Goal: Transaction & Acquisition: Purchase product/service

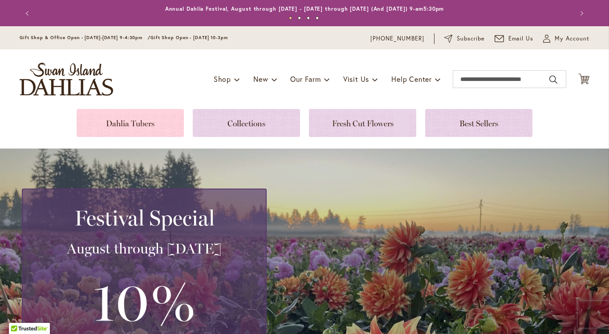
click at [114, 115] on link at bounding box center [130, 123] width 107 height 28
click at [117, 116] on link at bounding box center [130, 123] width 107 height 28
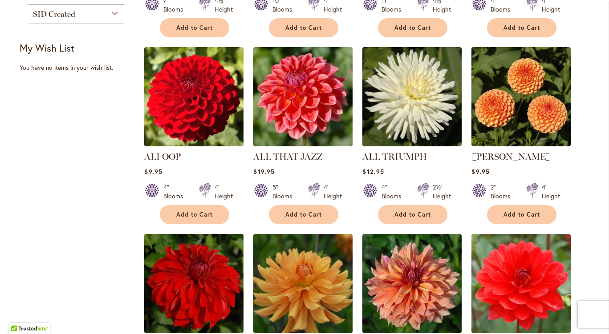
scroll to position [359, 0]
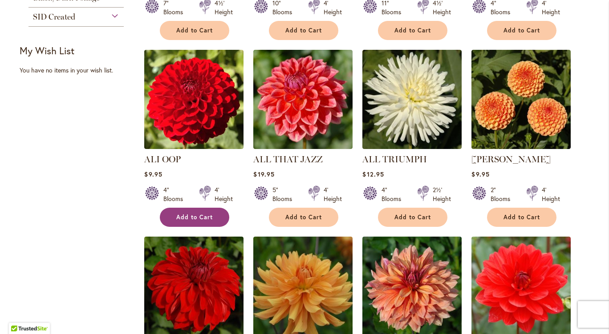
click at [197, 222] on button "Add to Cart" at bounding box center [194, 217] width 69 height 19
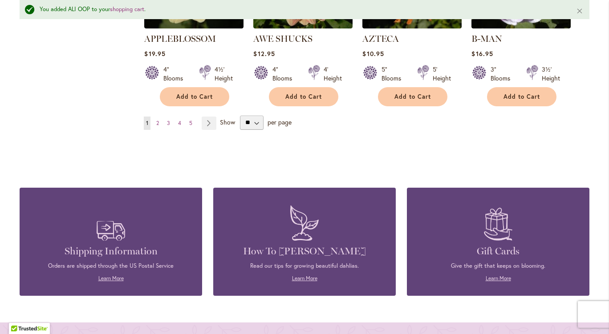
scroll to position [886, 0]
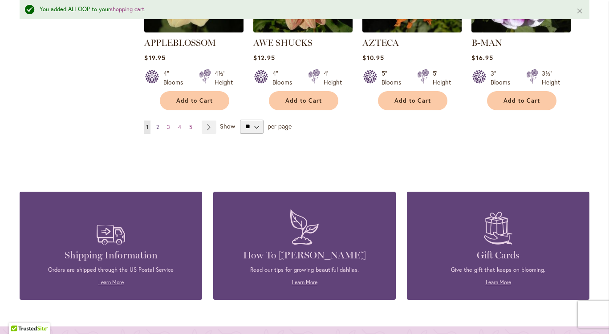
click at [156, 124] on span "2" at bounding box center [157, 127] width 3 height 7
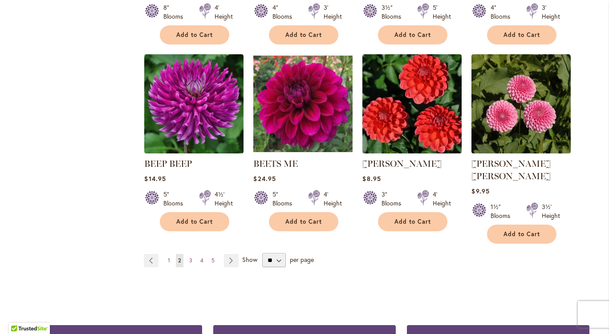
scroll to position [730, 0]
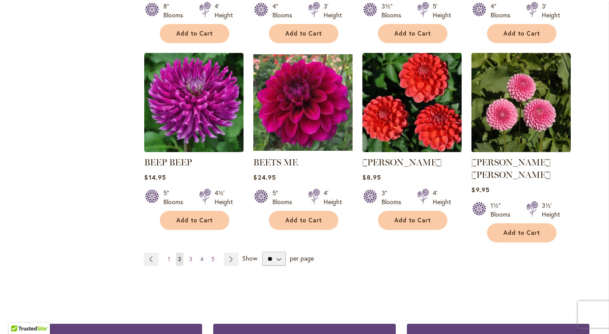
click at [200, 256] on span "4" at bounding box center [201, 259] width 3 height 7
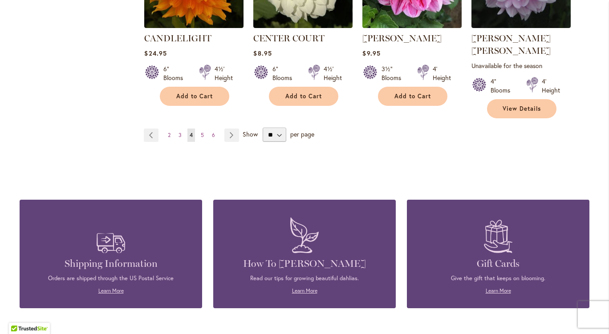
scroll to position [865, 0]
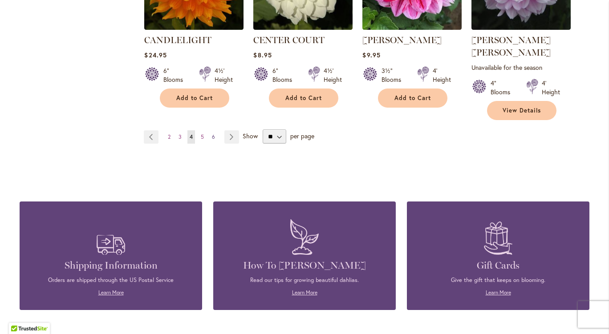
click at [212, 134] on span "6" at bounding box center [213, 137] width 3 height 7
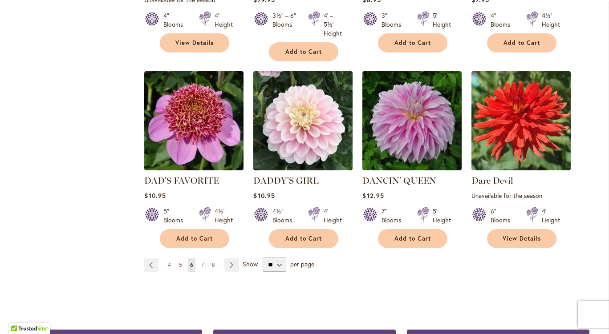
scroll to position [733, 0]
click at [212, 266] on link "Page 8" at bounding box center [214, 265] width 8 height 13
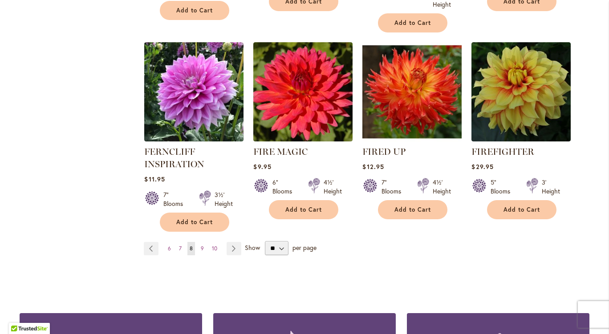
scroll to position [760, 0]
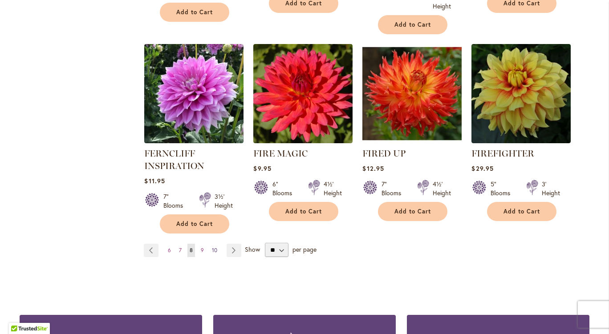
click at [212, 252] on span "10" at bounding box center [214, 250] width 5 height 7
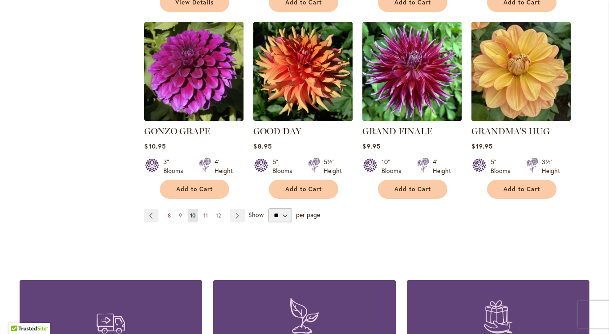
scroll to position [774, 0]
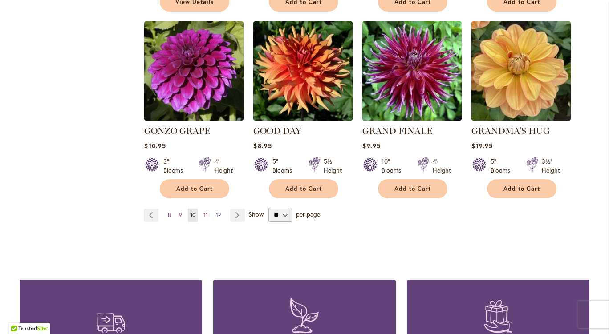
click at [217, 212] on span "12" at bounding box center [218, 215] width 5 height 7
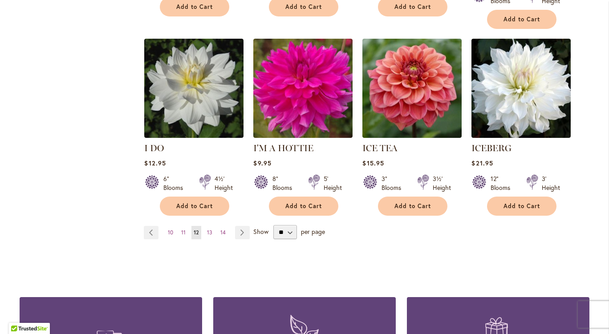
scroll to position [757, 0]
click at [180, 226] on link "Page 11" at bounding box center [183, 232] width 9 height 13
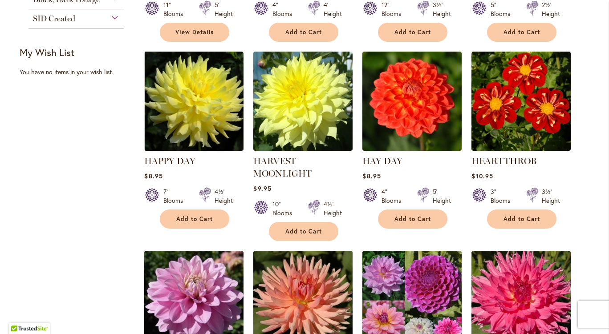
scroll to position [355, 0]
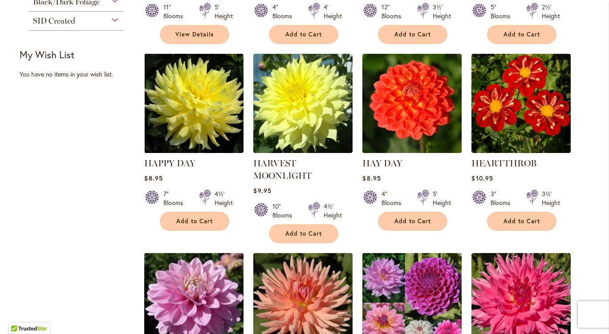
click at [581, 219] on ol "GRANDPA'S GIFT Rating: 73% 1 Review Unavailable for the season 11" Blooms 5' He…" at bounding box center [367, 258] width 446 height 785
click at [524, 226] on button "Add to Cart" at bounding box center [521, 221] width 69 height 19
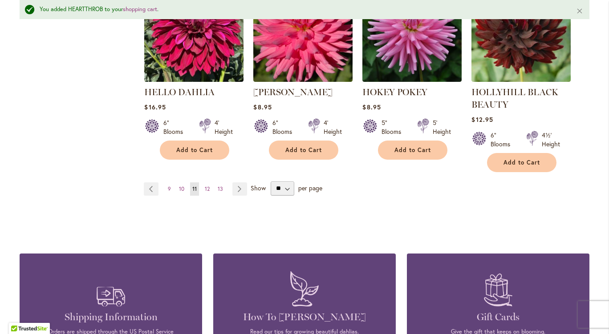
scroll to position [857, 0]
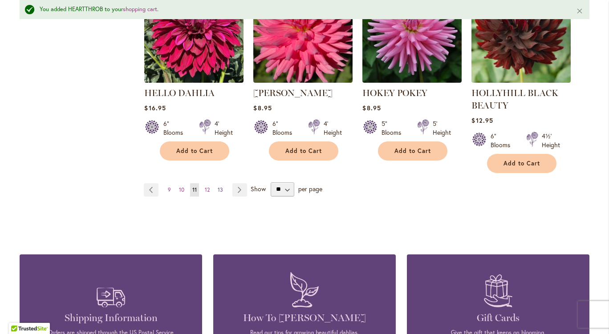
click at [221, 191] on link "Page 13" at bounding box center [220, 189] width 10 height 13
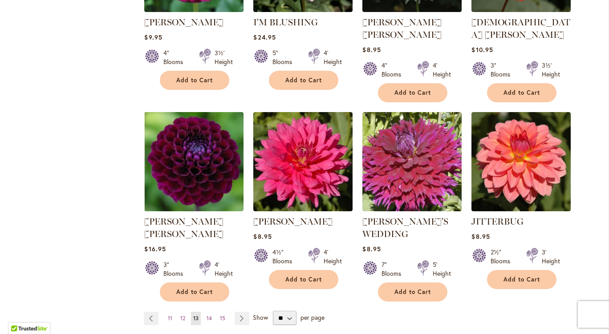
scroll to position [695, 0]
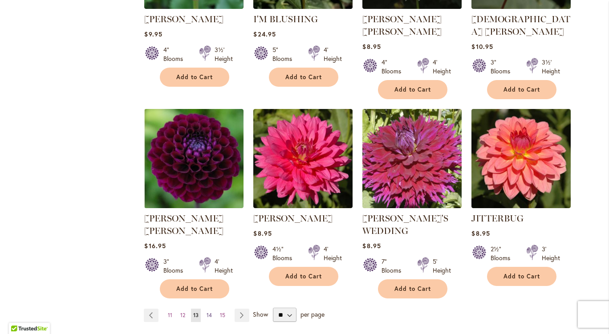
click at [207, 312] on span "14" at bounding box center [209, 315] width 5 height 7
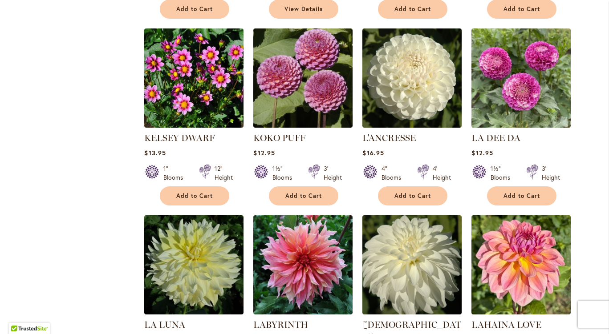
scroll to position [569, 0]
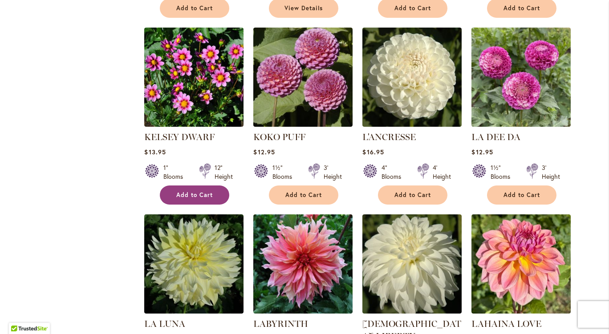
click at [190, 196] on span "Add to Cart" at bounding box center [194, 195] width 37 height 8
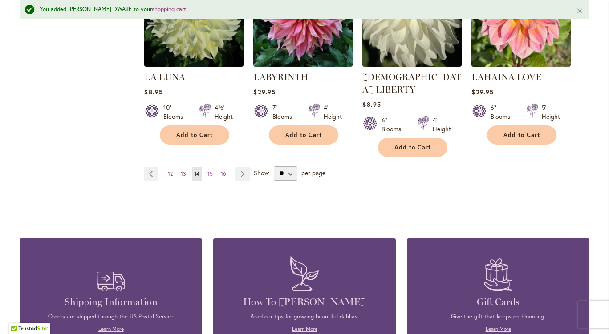
scroll to position [840, 0]
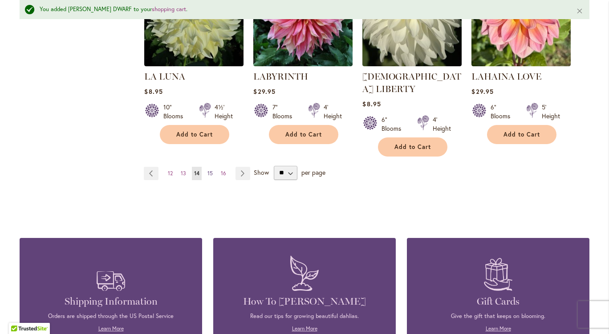
click at [206, 167] on link "Page 15" at bounding box center [210, 173] width 10 height 13
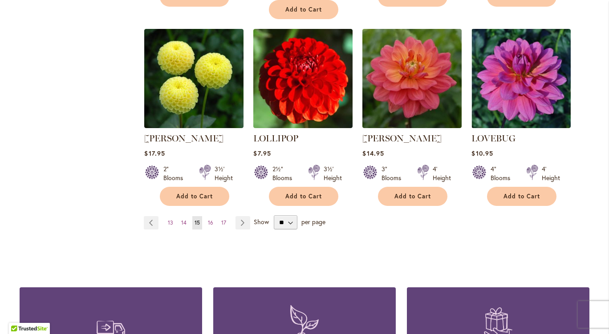
scroll to position [790, 0]
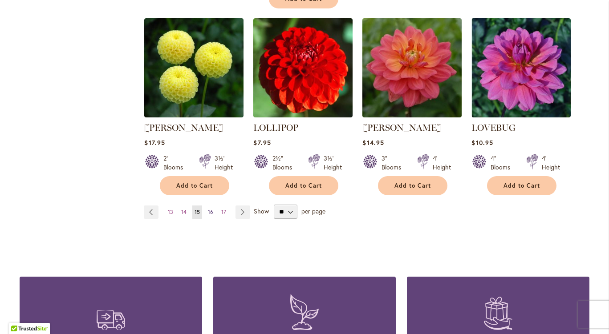
click at [208, 209] on span "16" at bounding box center [210, 212] width 5 height 7
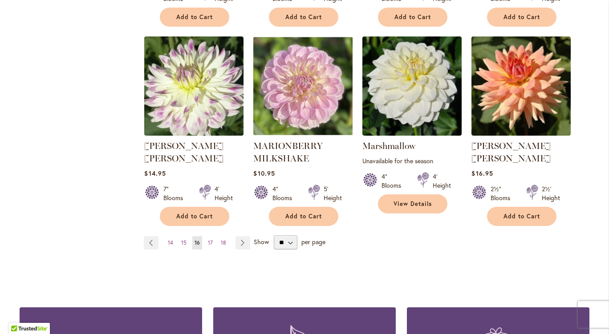
scroll to position [759, 0]
click at [208, 240] on span "17" at bounding box center [210, 243] width 5 height 7
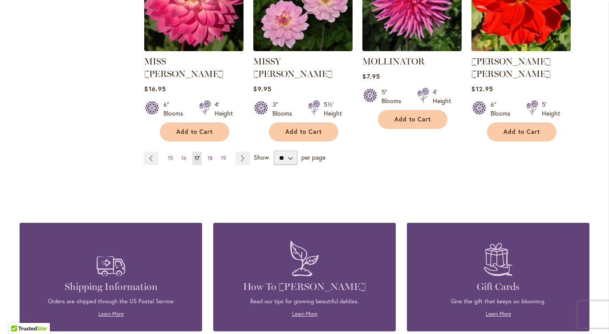
scroll to position [831, 0]
click at [207, 155] on span "18" at bounding box center [209, 158] width 5 height 7
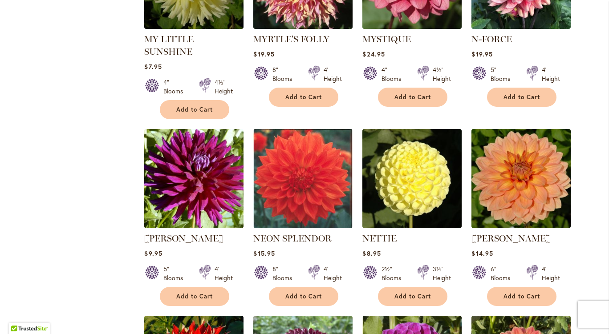
scroll to position [481, 0]
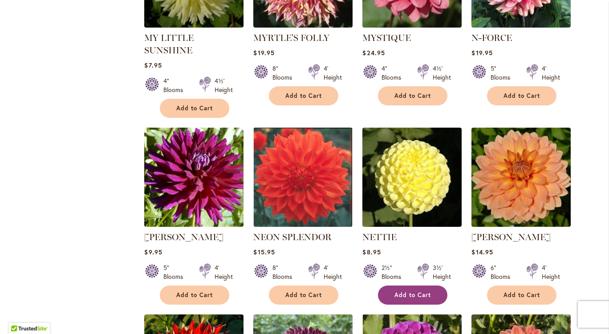
click at [410, 289] on button "Add to Cart" at bounding box center [412, 295] width 69 height 19
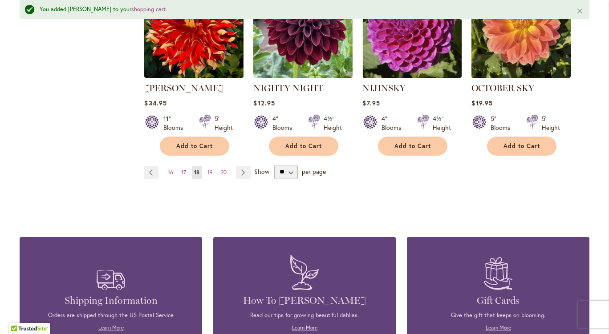
scroll to position [848, 0]
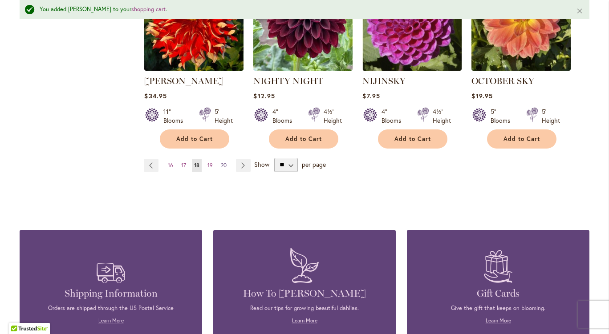
click at [220, 159] on link "Page 20" at bounding box center [224, 165] width 10 height 13
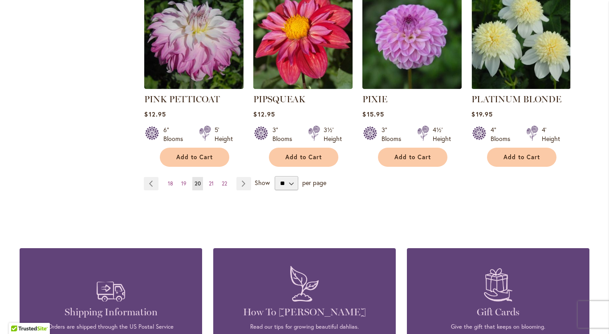
scroll to position [830, 0]
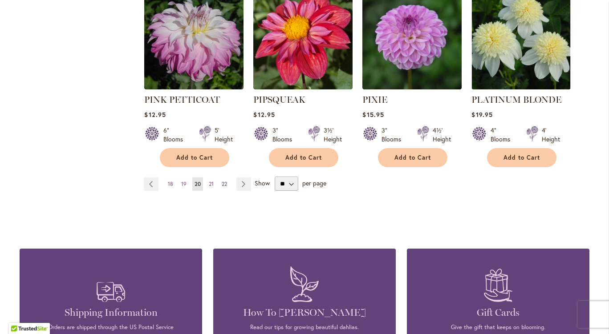
click at [222, 181] on span "22" at bounding box center [224, 184] width 5 height 7
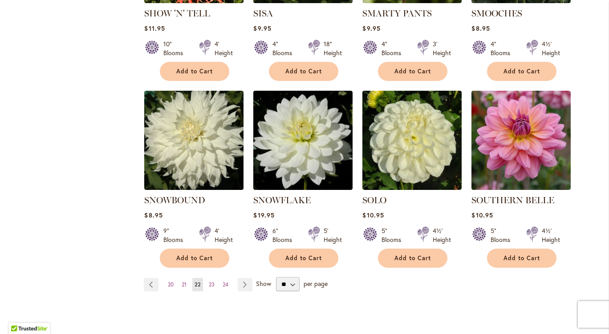
scroll to position [719, 0]
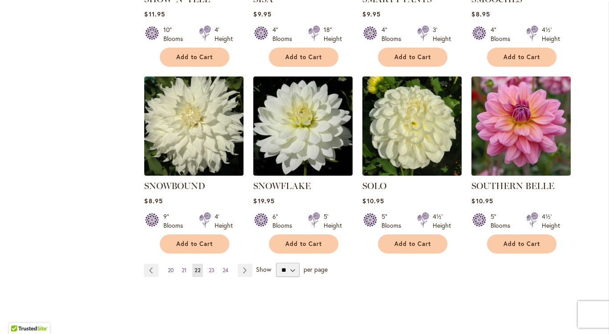
click at [171, 264] on link "Page 20" at bounding box center [171, 270] width 10 height 13
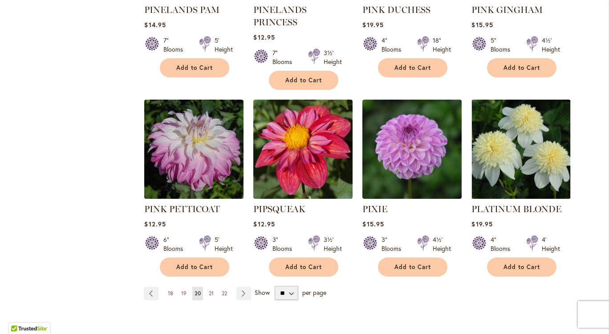
scroll to position [720, 0]
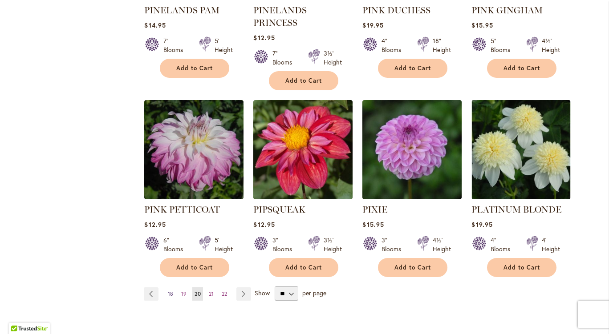
click at [168, 291] on span "18" at bounding box center [170, 294] width 5 height 7
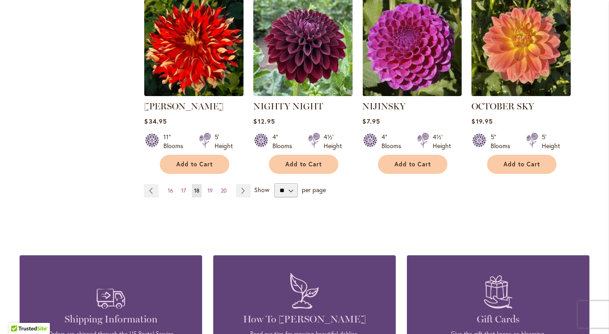
scroll to position [800, 0]
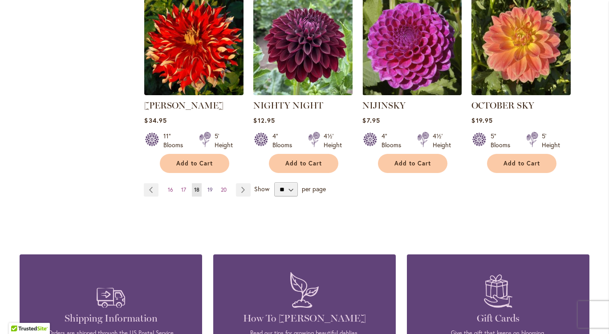
click at [207, 187] on span "19" at bounding box center [209, 190] width 5 height 7
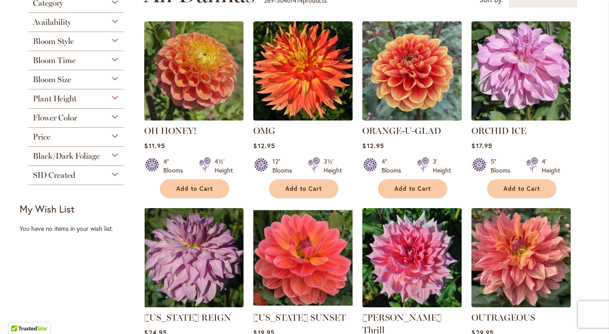
scroll to position [202, 0]
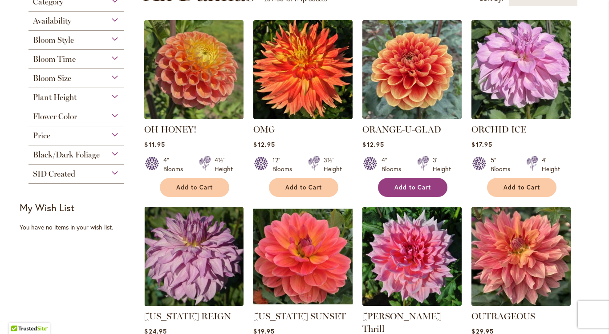
click at [412, 189] on span "Add to Cart" at bounding box center [412, 188] width 37 height 8
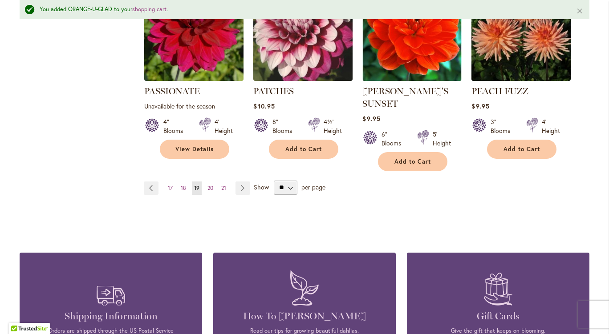
scroll to position [836, 0]
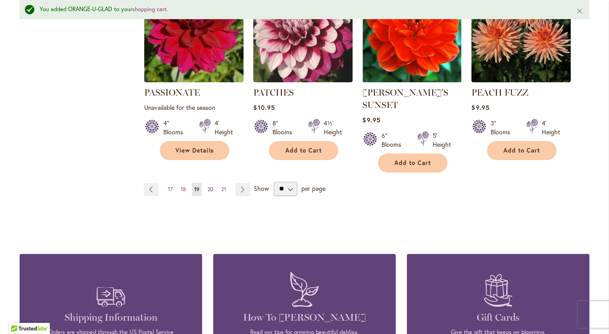
click at [208, 186] on span "20" at bounding box center [210, 189] width 6 height 7
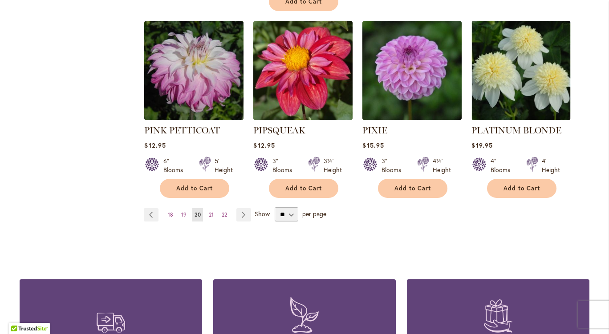
scroll to position [798, 0]
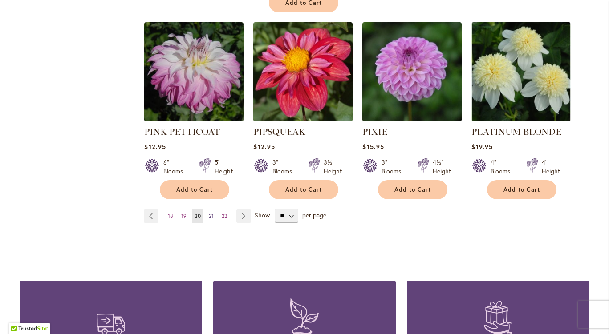
click at [209, 213] on span "21" at bounding box center [211, 216] width 5 height 7
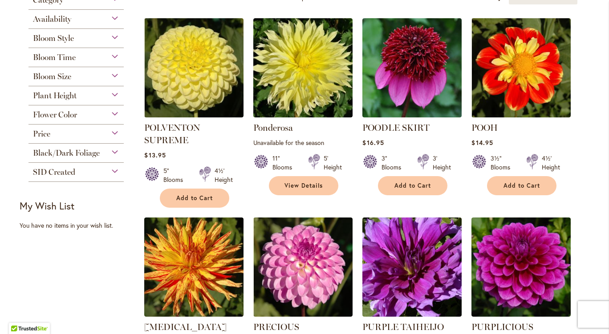
scroll to position [213, 0]
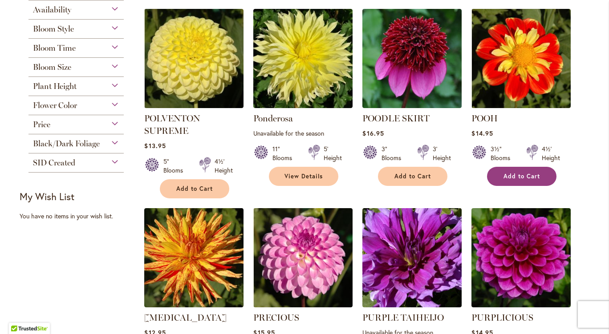
click at [516, 182] on button "Add to Cart" at bounding box center [521, 176] width 69 height 19
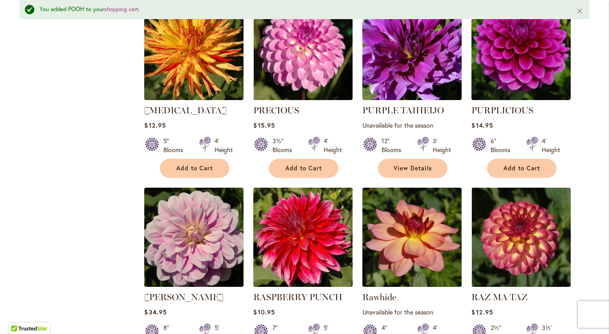
scroll to position [445, 0]
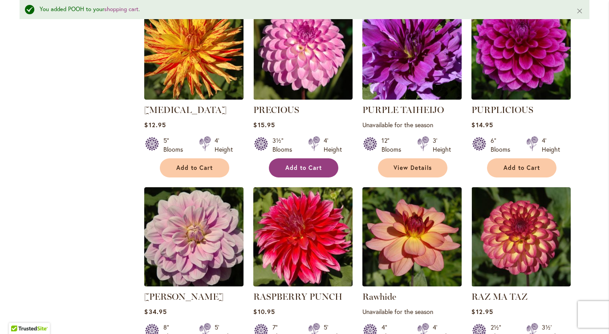
click at [309, 170] on span "Add to Cart" at bounding box center [303, 168] width 37 height 8
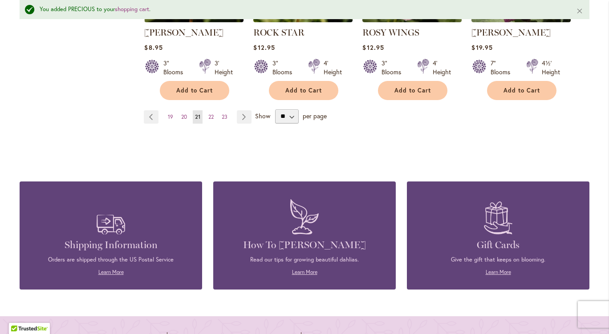
scroll to position [895, 0]
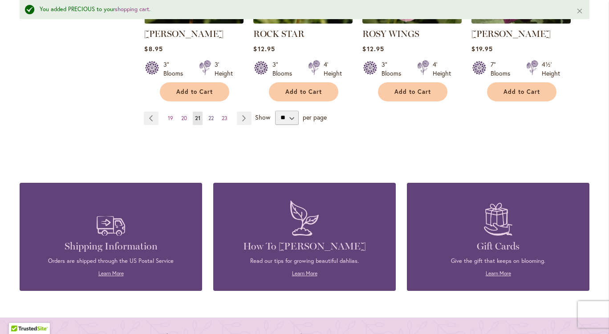
click at [209, 117] on span "22" at bounding box center [210, 118] width 5 height 7
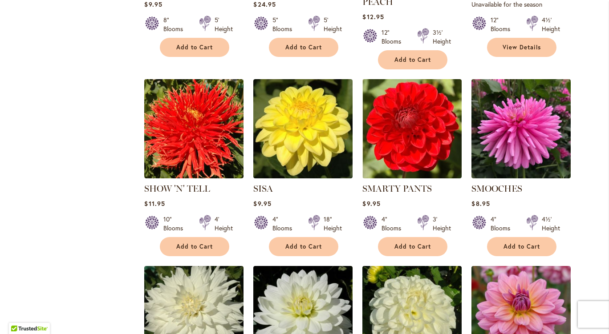
scroll to position [545, 0]
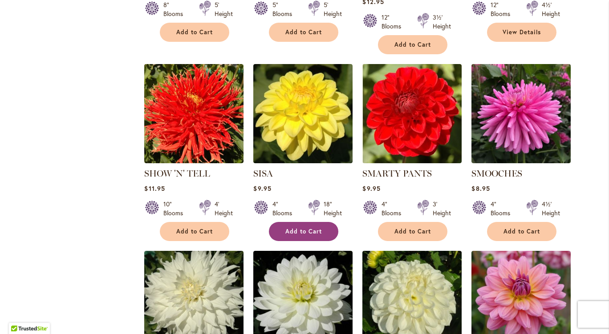
click at [302, 228] on span "Add to Cart" at bounding box center [303, 232] width 37 height 8
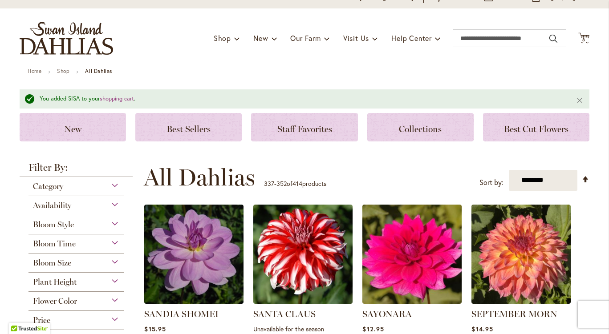
scroll to position [29, 0]
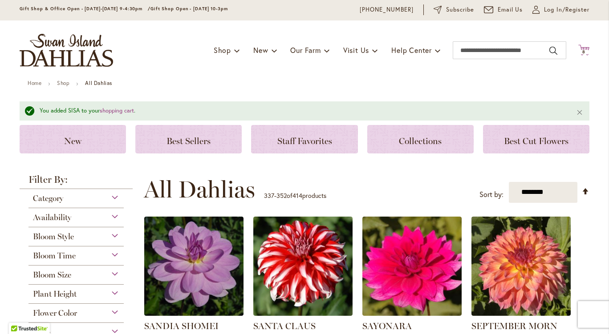
click at [582, 52] on span "8" at bounding box center [583, 52] width 3 height 6
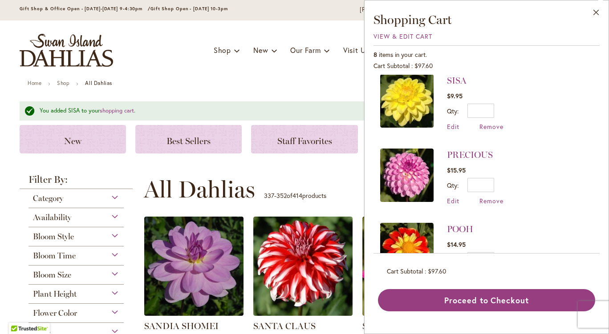
scroll to position [0, 0]
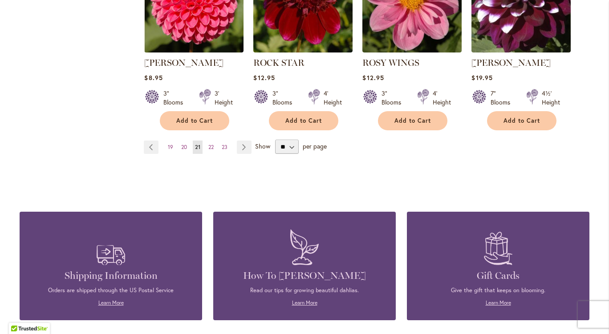
scroll to position [841, 0]
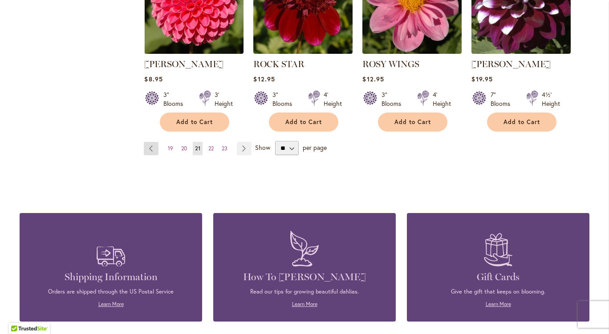
click at [150, 150] on link "Page Previous" at bounding box center [151, 148] width 15 height 13
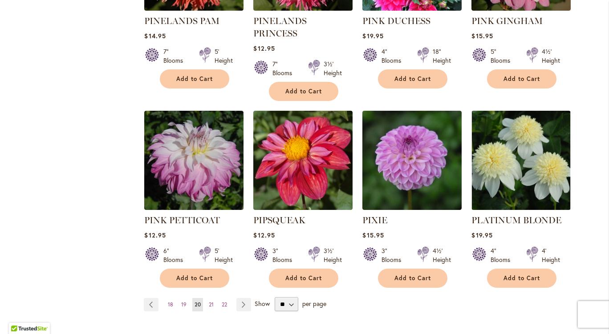
scroll to position [731, 0]
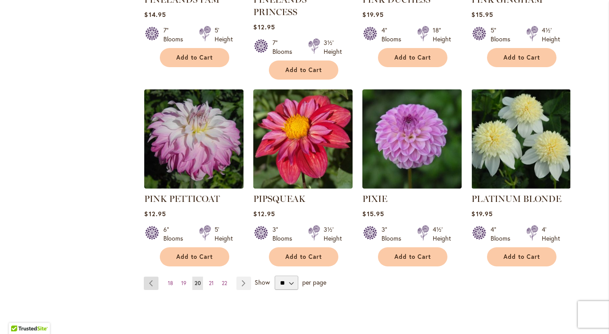
click at [149, 277] on link "Page Previous" at bounding box center [151, 283] width 15 height 13
click at [150, 277] on link "Page Previous" at bounding box center [151, 283] width 15 height 13
click at [149, 277] on link "Page Previous" at bounding box center [151, 283] width 15 height 13
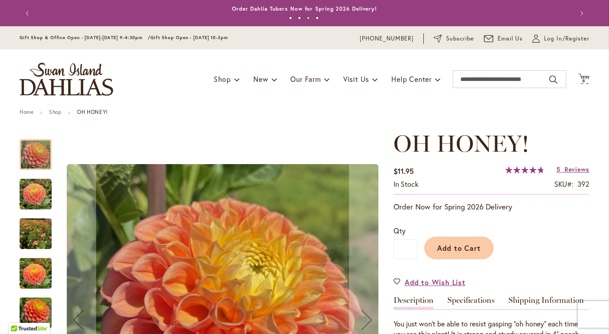
click at [25, 16] on button "Previous" at bounding box center [29, 13] width 18 height 18
click at [23, 12] on button "Previous" at bounding box center [29, 13] width 18 height 18
click at [31, 17] on button "Previous" at bounding box center [29, 13] width 18 height 18
click at [32, 16] on button "Previous" at bounding box center [29, 13] width 18 height 18
click at [553, 240] on div "Add to Cart" at bounding box center [504, 246] width 172 height 41
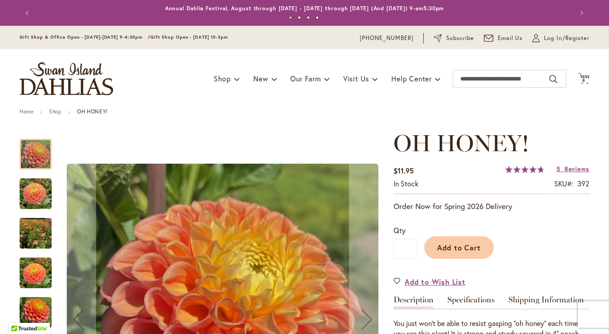
scroll to position [2, 0]
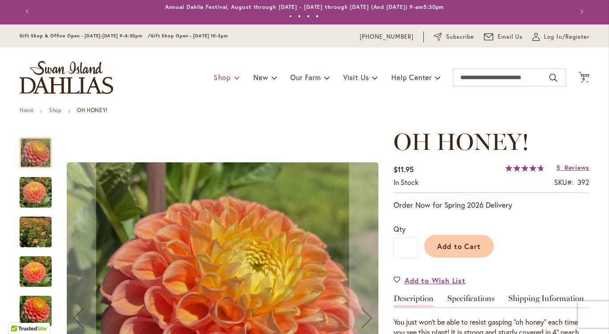
click at [234, 79] on span at bounding box center [237, 77] width 6 height 14
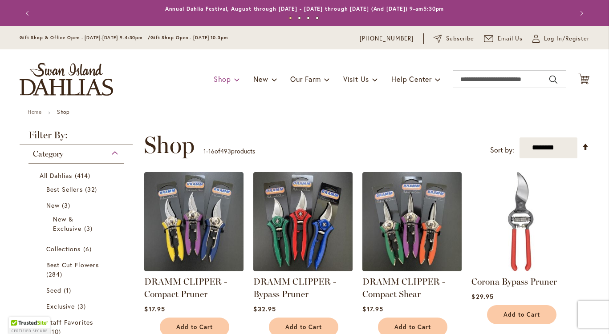
click at [224, 73] on link "Shop" at bounding box center [227, 79] width 26 height 17
click at [227, 73] on link "Shop" at bounding box center [227, 79] width 26 height 16
click at [234, 81] on span at bounding box center [237, 79] width 6 height 14
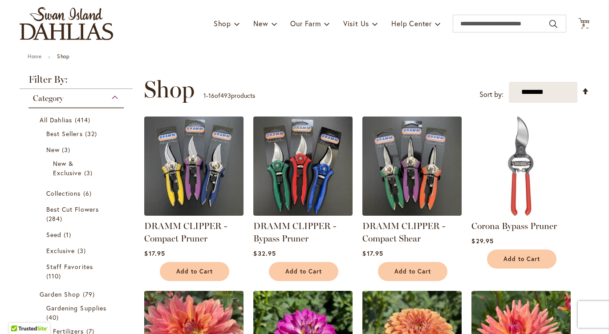
scroll to position [57, 0]
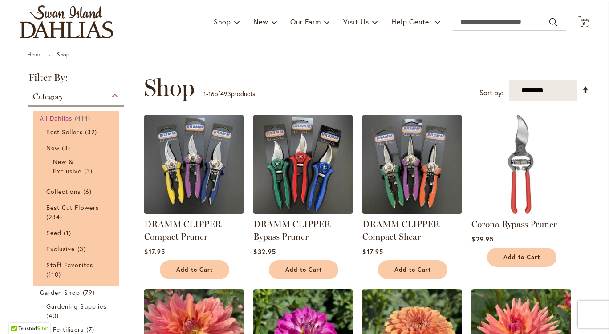
click at [71, 118] on link "All Dahlias 414 items" at bounding box center [77, 118] width 75 height 9
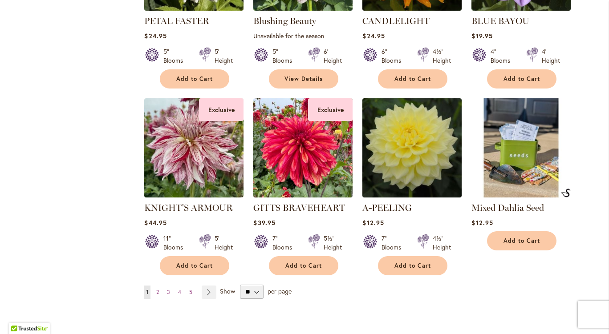
scroll to position [665, 0]
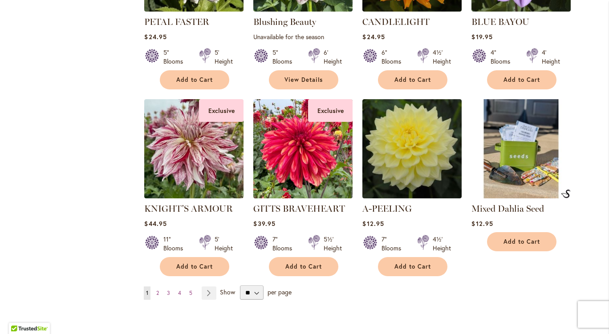
click at [529, 222] on div "$12.95" at bounding box center [521, 224] width 99 height 8
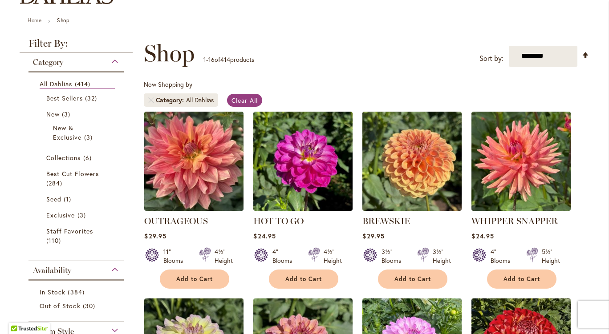
scroll to position [91, 0]
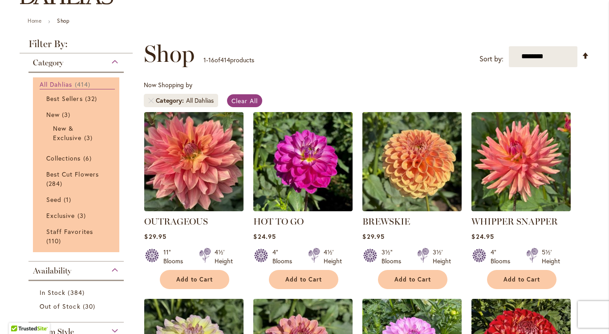
click at [68, 86] on span "All Dahlias" at bounding box center [56, 84] width 33 height 8
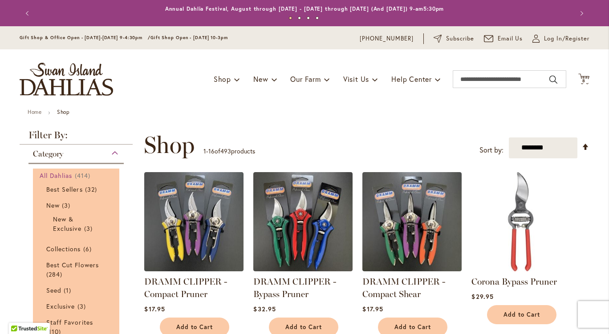
click at [71, 175] on link "All Dahlias 414 items" at bounding box center [77, 175] width 75 height 9
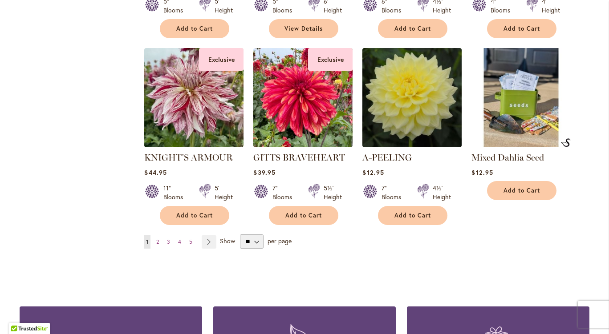
scroll to position [731, 0]
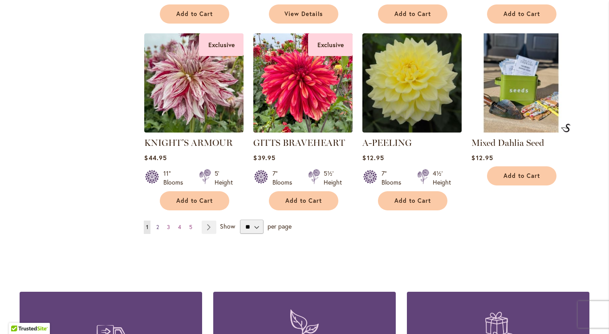
click at [157, 230] on link "Page 2" at bounding box center [157, 227] width 7 height 13
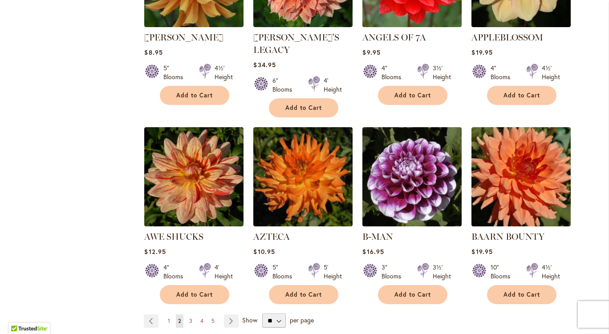
click at [565, 231] on strong "BAARN BOUNTY" at bounding box center [521, 237] width 99 height 12
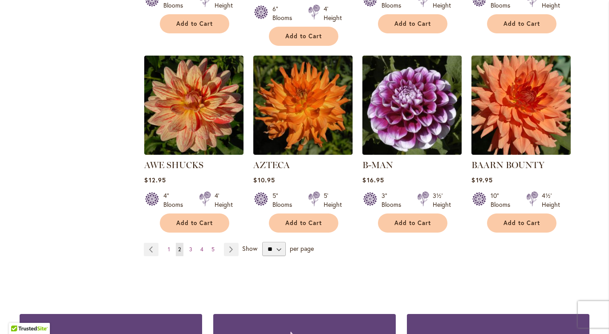
scroll to position [719, 0]
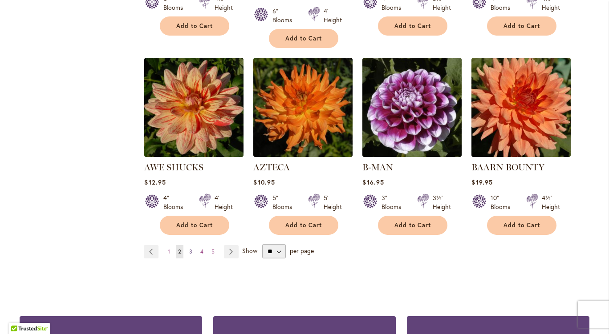
click at [189, 248] on span "3" at bounding box center [190, 251] width 3 height 7
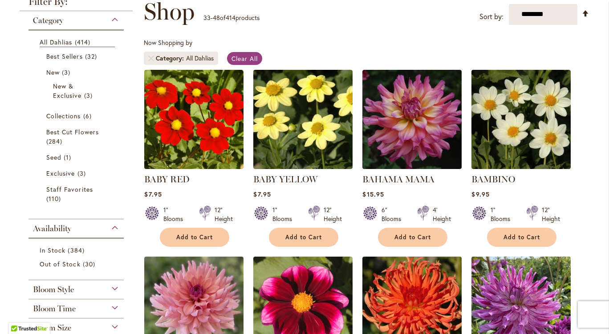
scroll to position [138, 0]
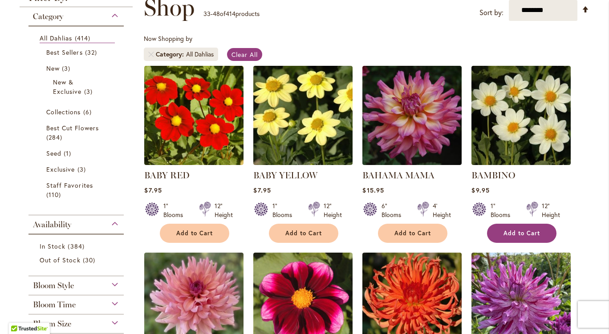
click at [552, 230] on button "Add to Cart" at bounding box center [521, 233] width 69 height 19
click at [558, 222] on div "BAMBINO $9.95 1" Blooms 12" Height" at bounding box center [521, 203] width 99 height 69
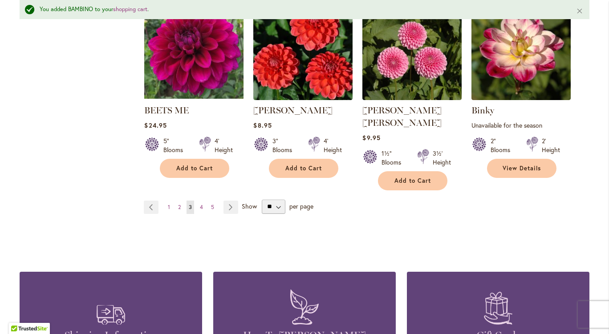
scroll to position [804, 0]
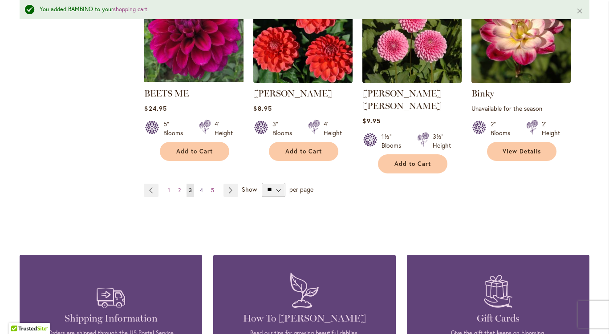
click at [200, 187] on span "4" at bounding box center [201, 190] width 3 height 7
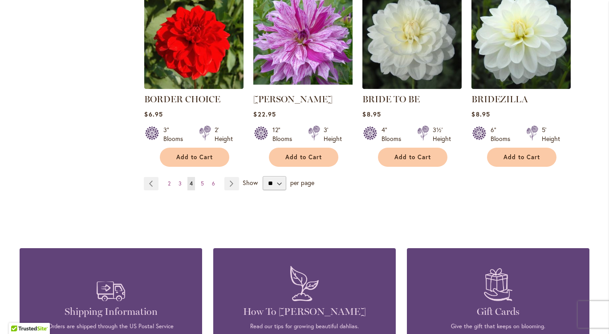
scroll to position [774, 0]
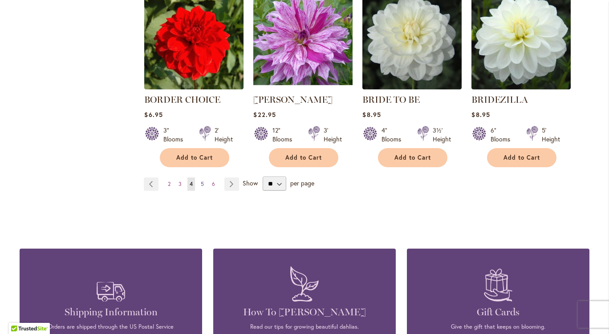
click at [201, 183] on span "5" at bounding box center [202, 184] width 3 height 7
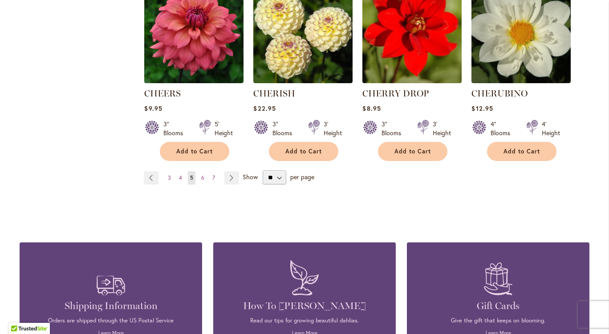
scroll to position [808, 0]
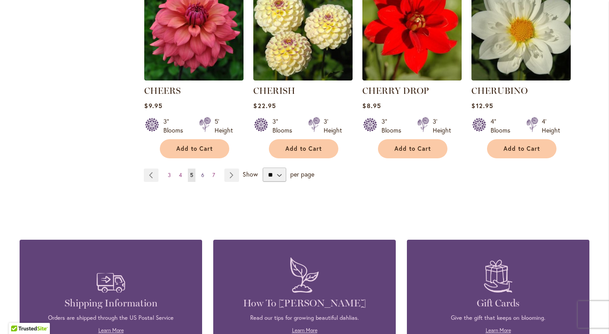
click at [201, 172] on span "6" at bounding box center [202, 175] width 3 height 7
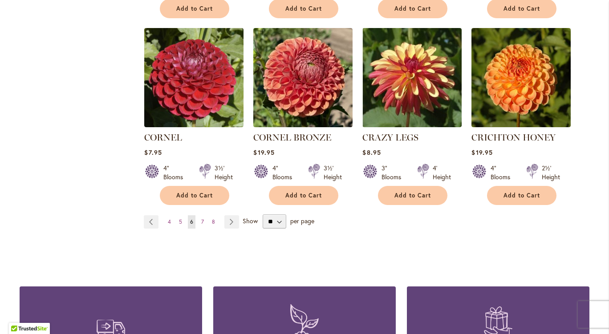
scroll to position [758, 0]
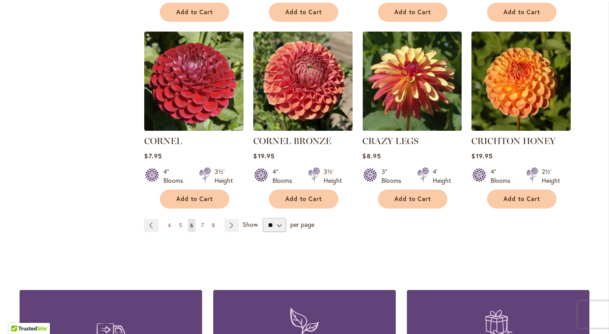
click at [201, 222] on span "7" at bounding box center [202, 225] width 3 height 7
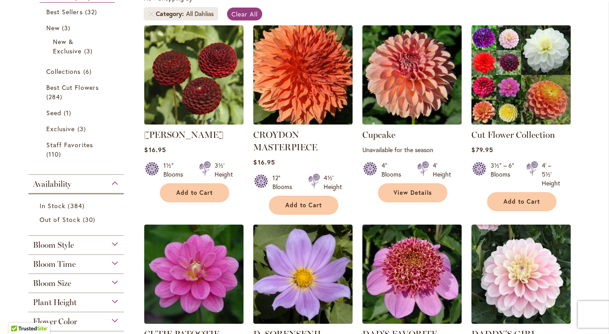
scroll to position [180, 0]
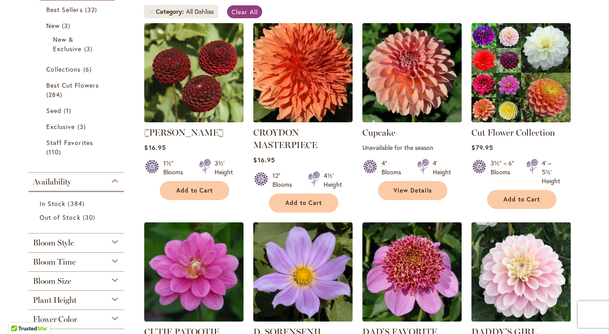
click at [565, 236] on img at bounding box center [521, 272] width 104 height 104
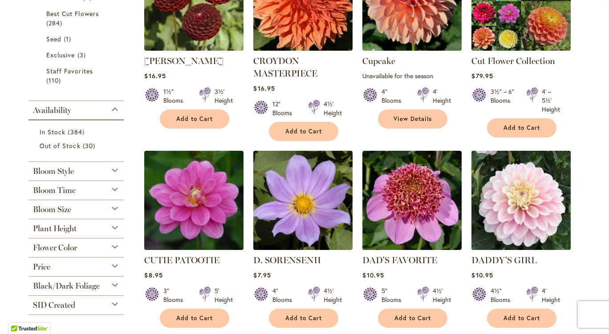
scroll to position [248, 0]
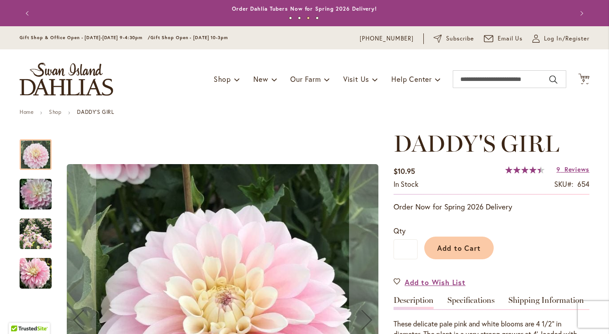
click at [26, 13] on button "Previous" at bounding box center [29, 13] width 18 height 18
click at [28, 19] on button "Previous" at bounding box center [29, 13] width 18 height 18
click at [31, 9] on button "Previous" at bounding box center [29, 13] width 18 height 18
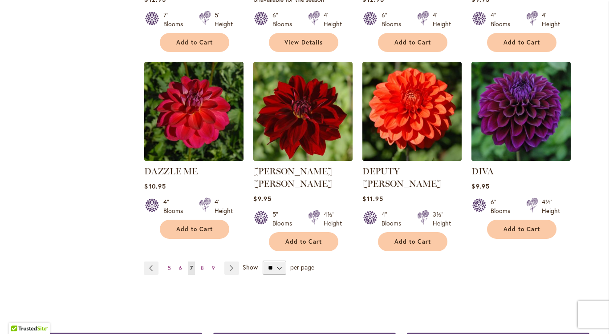
scroll to position [711, 0]
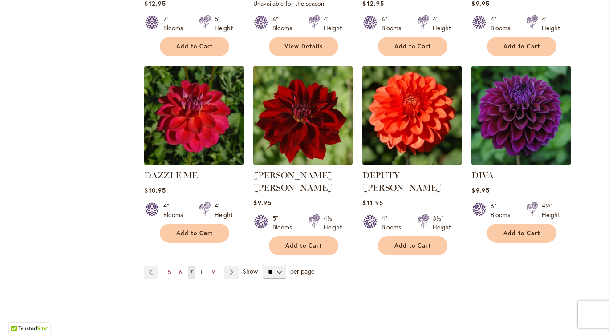
click at [201, 269] on span "8" at bounding box center [202, 272] width 3 height 7
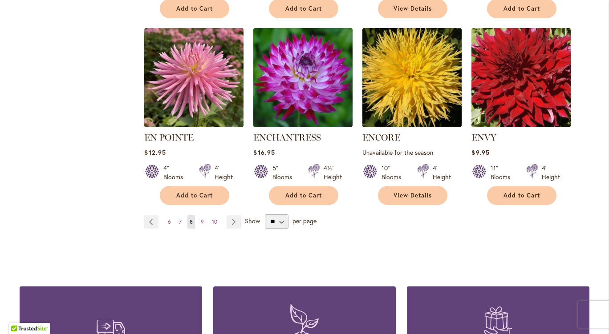
scroll to position [763, 0]
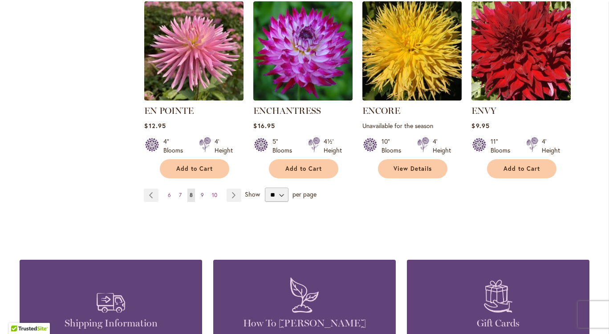
click at [201, 193] on span "9" at bounding box center [202, 195] width 3 height 7
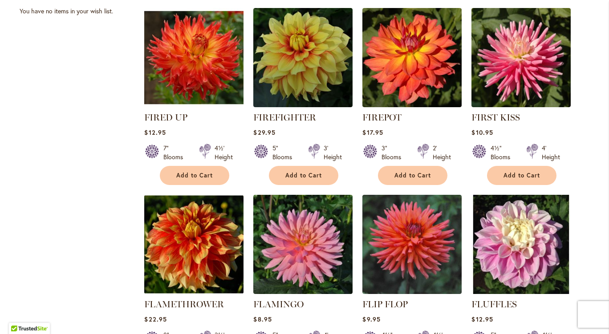
scroll to position [596, 0]
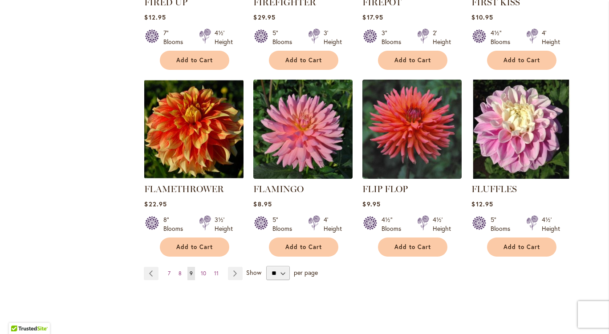
scroll to position [718, 0]
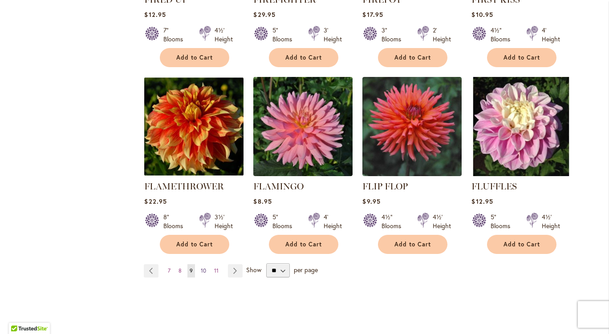
click at [201, 271] on span "10" at bounding box center [203, 271] width 5 height 7
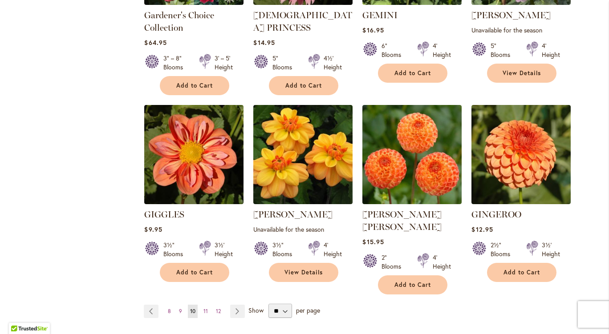
scroll to position [712, 0]
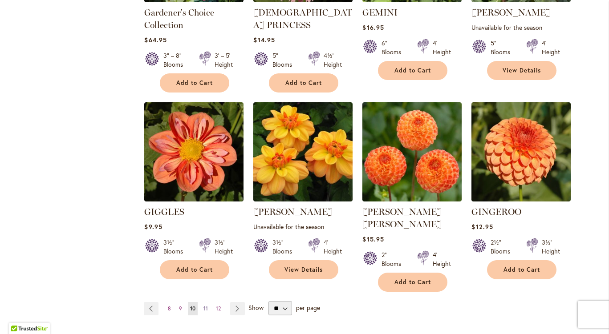
click at [201, 302] on link "Page 11" at bounding box center [205, 308] width 9 height 13
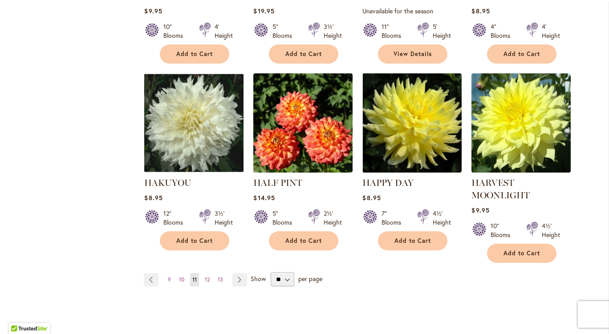
scroll to position [692, 0]
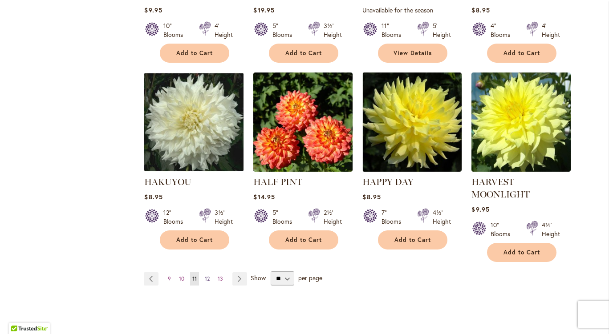
click at [205, 278] on span "12" at bounding box center [207, 279] width 5 height 7
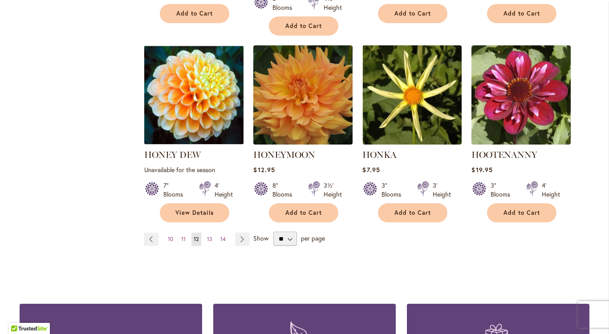
scroll to position [766, 0]
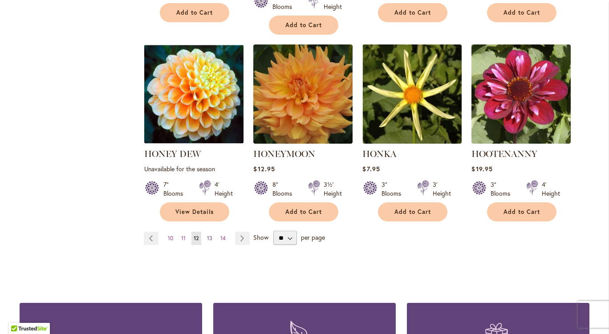
click at [205, 232] on link "Page 13" at bounding box center [210, 238] width 10 height 13
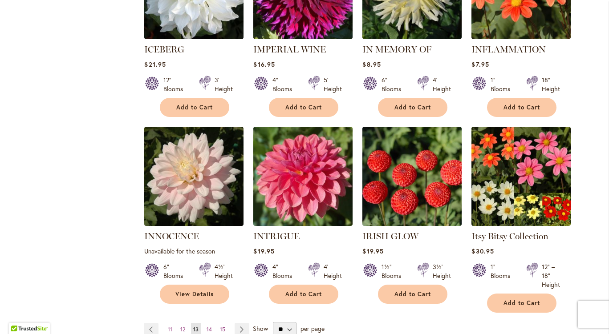
click at [557, 263] on div "12" – 18" Height" at bounding box center [549, 276] width 44 height 27
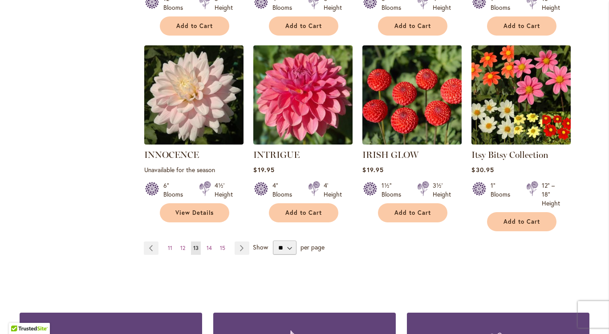
scroll to position [730, 0]
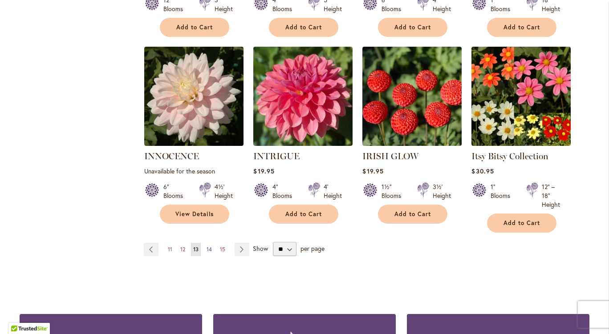
click at [205, 243] on link "Page 14" at bounding box center [209, 249] width 10 height 13
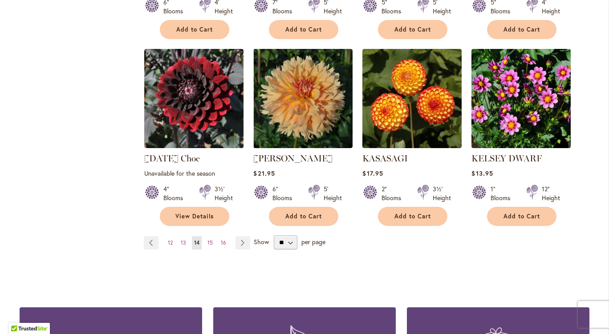
scroll to position [740, 0]
click at [209, 240] on span "15" at bounding box center [209, 243] width 5 height 7
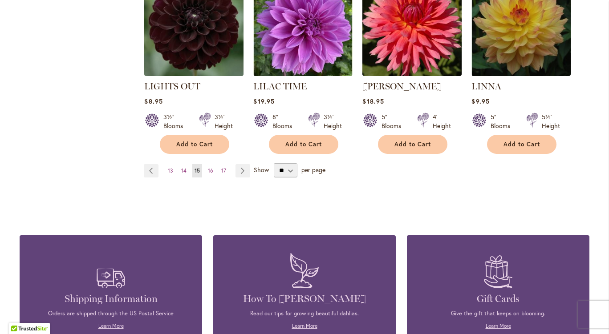
scroll to position [814, 0]
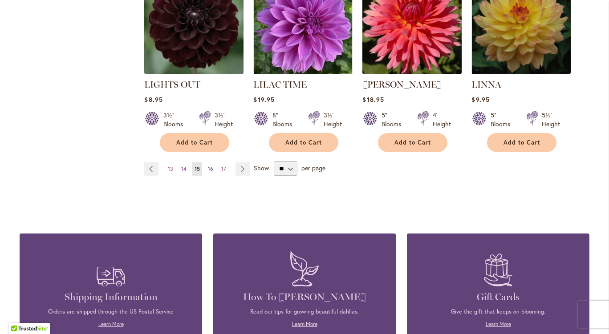
click at [206, 163] on link "Page 16" at bounding box center [211, 169] width 10 height 13
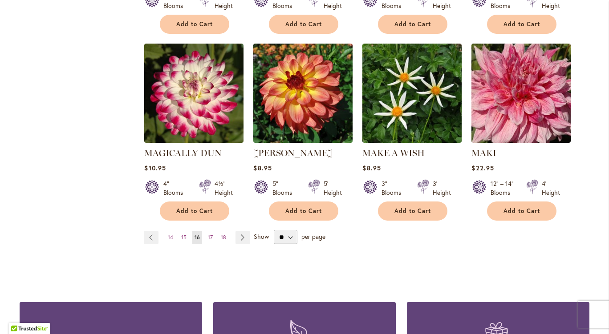
scroll to position [746, 0]
click at [208, 234] on span "17" at bounding box center [210, 237] width 5 height 7
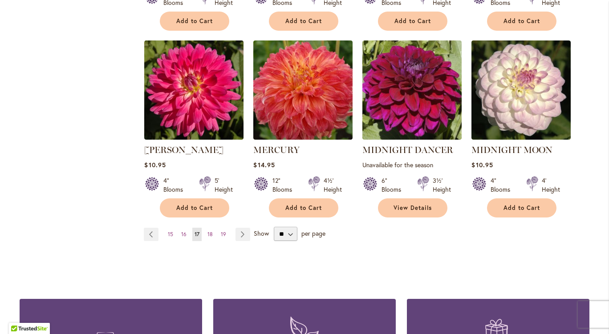
scroll to position [737, 0]
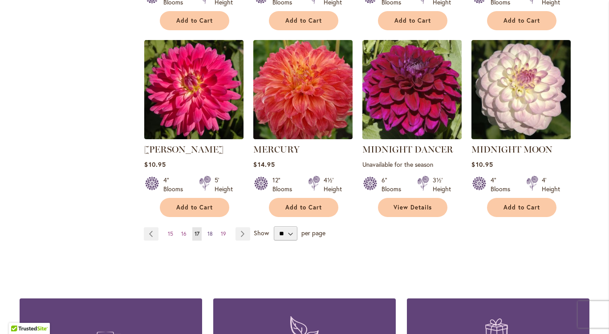
click at [207, 232] on span "18" at bounding box center [209, 234] width 5 height 7
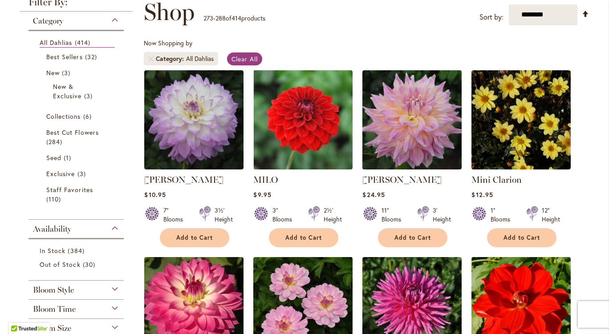
scroll to position [133, 0]
click at [300, 238] on span "Add to Cart" at bounding box center [303, 238] width 37 height 8
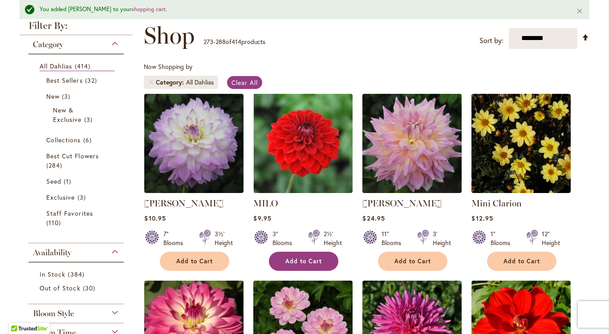
scroll to position [156, 0]
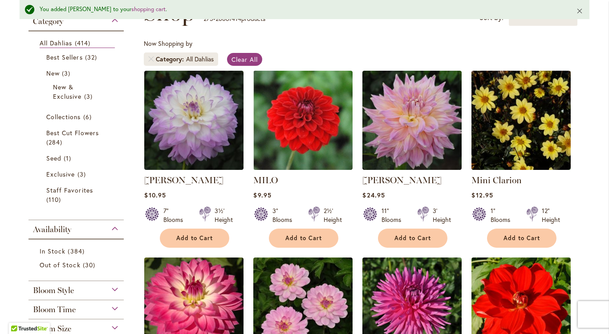
click at [577, 11] on button "Close" at bounding box center [579, 10] width 19 height 21
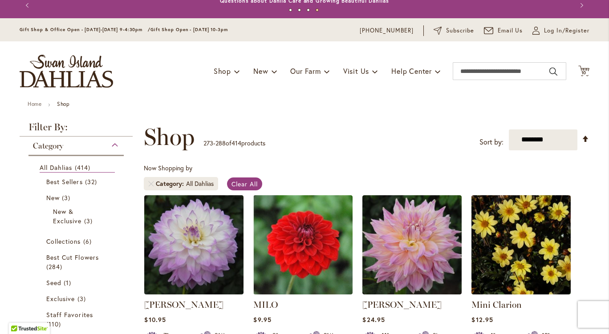
scroll to position [7, 0]
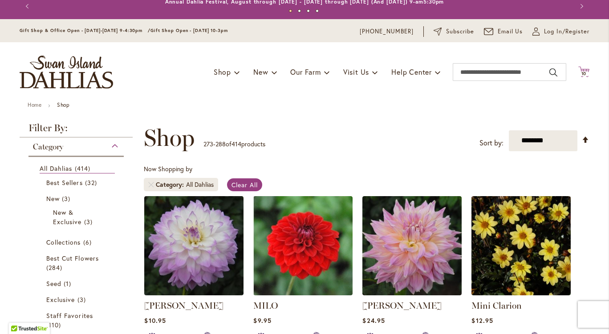
click at [582, 73] on span "10" at bounding box center [583, 74] width 5 height 6
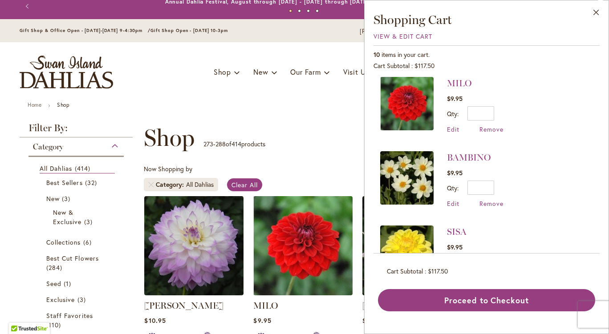
scroll to position [0, 0]
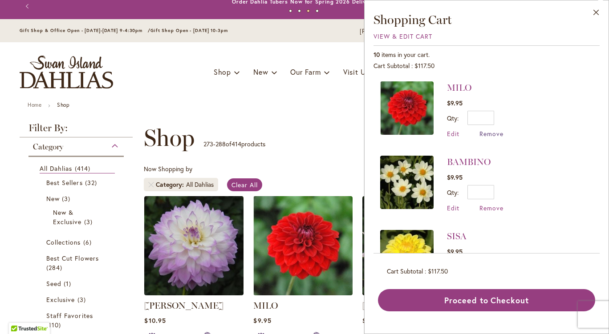
click at [495, 137] on span "Remove" at bounding box center [492, 134] width 24 height 8
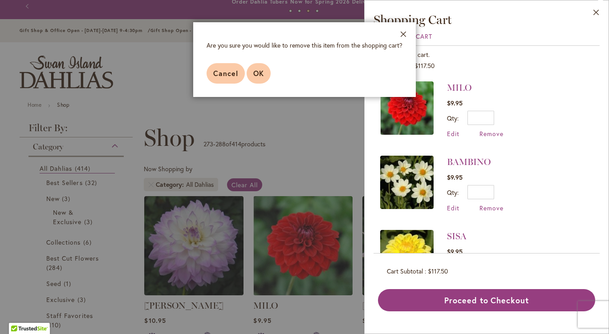
click at [267, 75] on button "OK" at bounding box center [259, 73] width 24 height 20
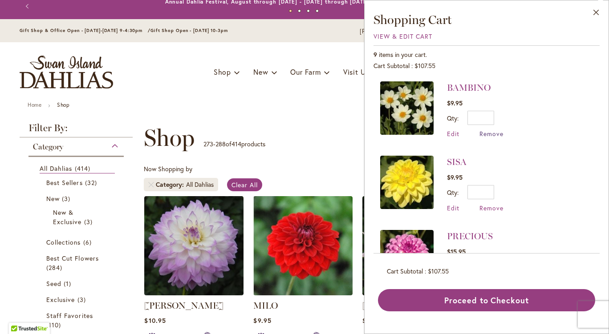
click at [493, 137] on span "Remove" at bounding box center [492, 134] width 24 height 8
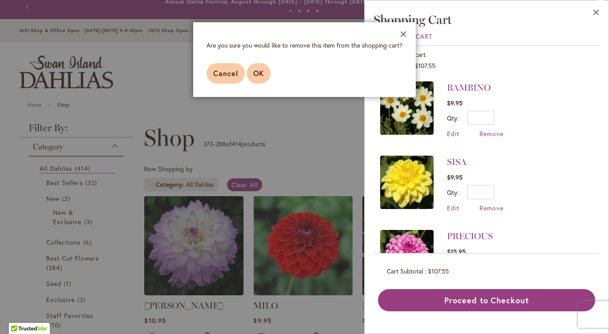
click at [261, 80] on button "OK" at bounding box center [259, 73] width 24 height 20
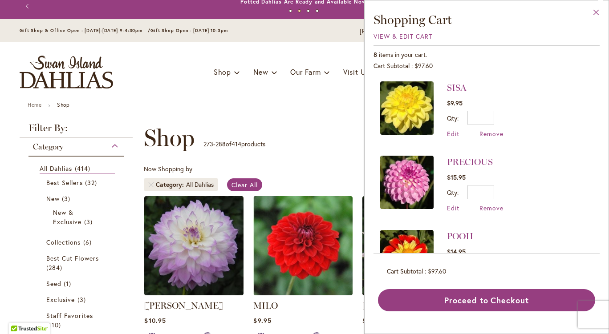
click at [596, 12] on button "Close" at bounding box center [596, 14] width 24 height 28
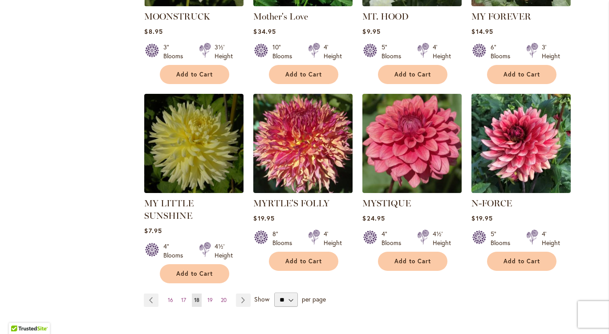
scroll to position [684, 0]
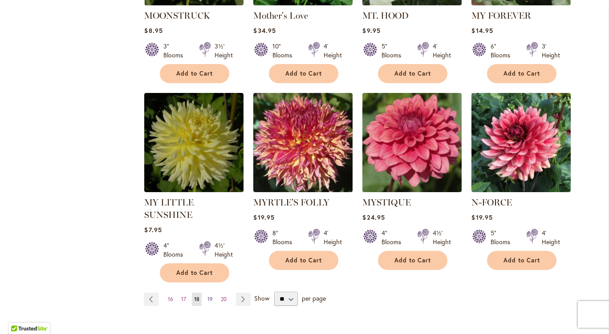
click at [208, 293] on link "Page 19" at bounding box center [210, 299] width 10 height 13
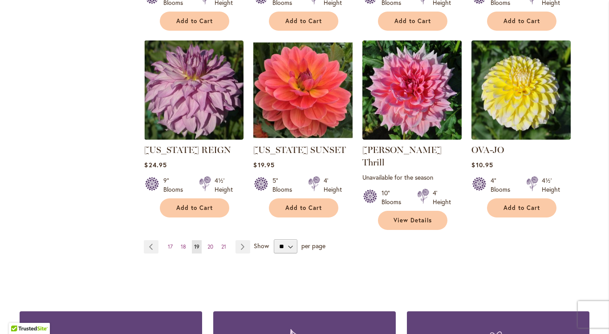
scroll to position [724, 0]
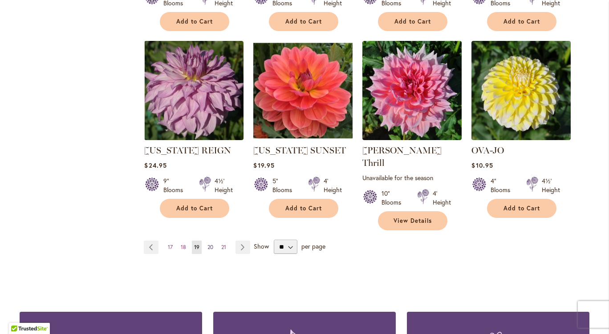
click at [207, 244] on span "20" at bounding box center [210, 247] width 6 height 7
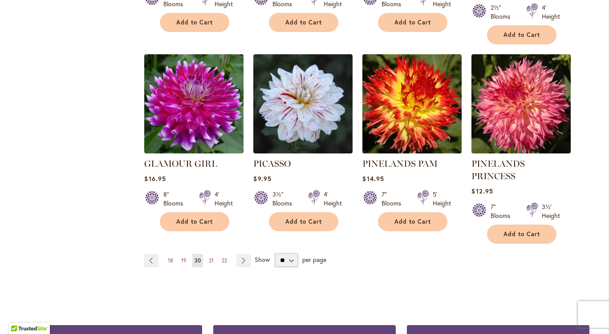
scroll to position [749, 0]
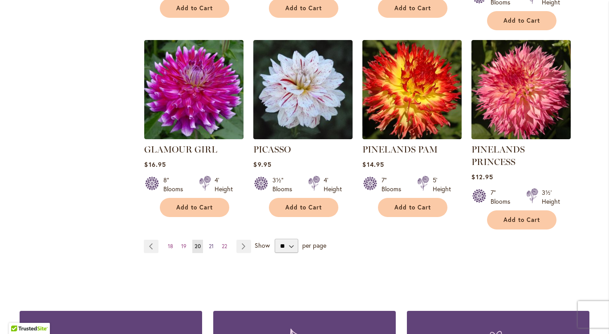
click at [209, 243] on span "21" at bounding box center [211, 246] width 5 height 7
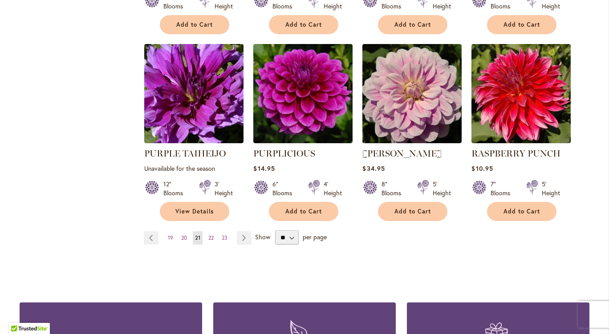
scroll to position [738, 0]
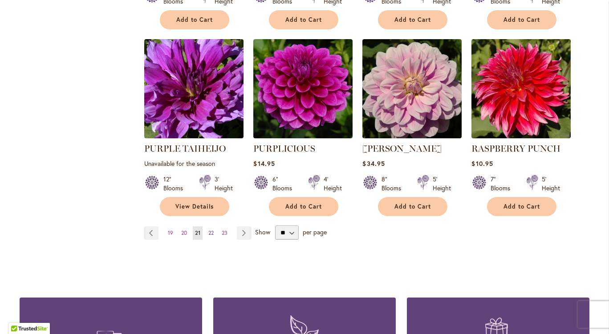
click at [208, 231] on span "22" at bounding box center [210, 233] width 5 height 7
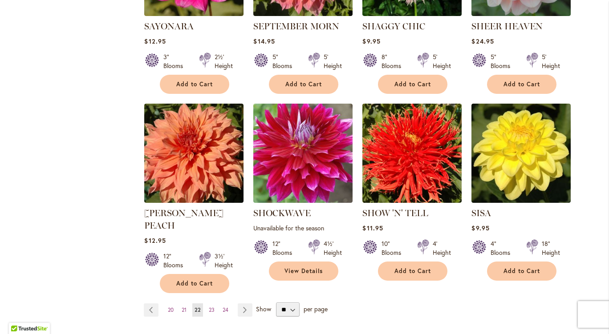
scroll to position [662, 0]
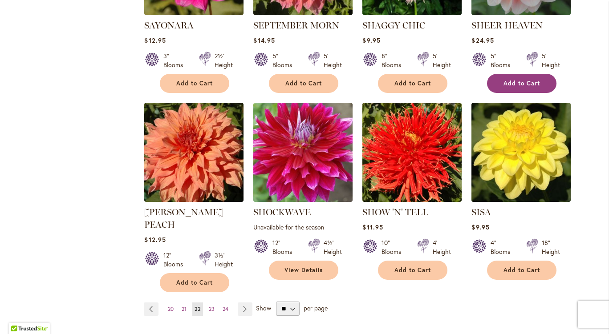
click at [551, 80] on button "Add to Cart" at bounding box center [521, 83] width 69 height 19
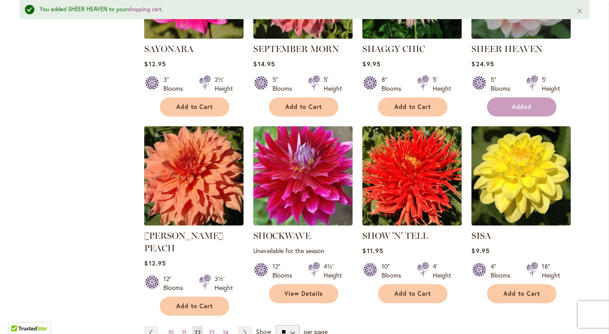
scroll to position [685, 0]
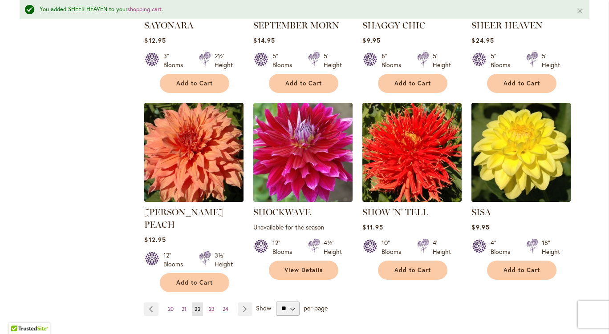
click at [209, 306] on span "23" at bounding box center [212, 309] width 6 height 7
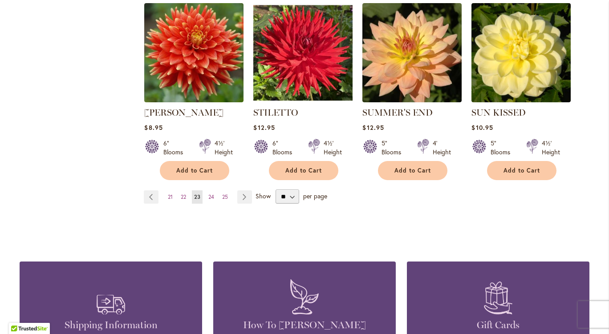
scroll to position [762, 0]
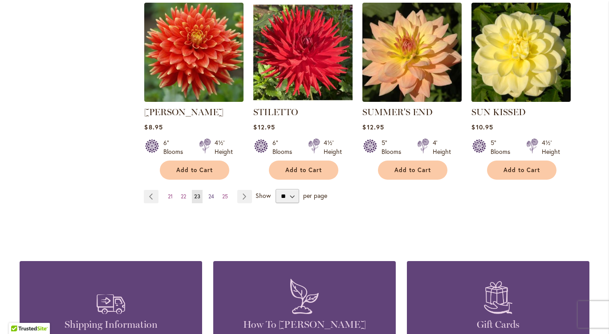
click at [208, 195] on span "24" at bounding box center [211, 196] width 6 height 7
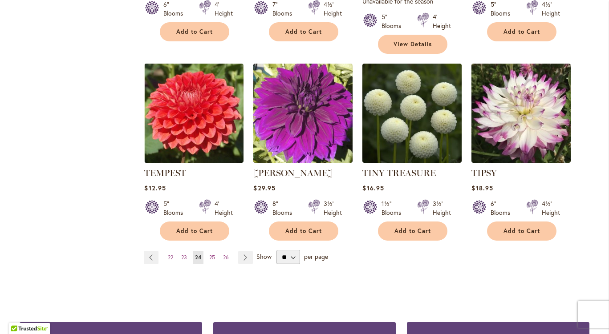
scroll to position [753, 0]
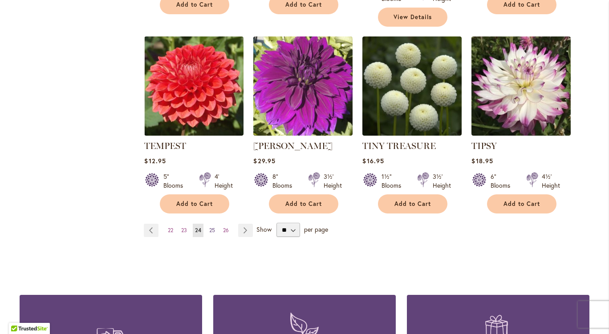
click at [210, 224] on link "Page 25" at bounding box center [212, 230] width 10 height 13
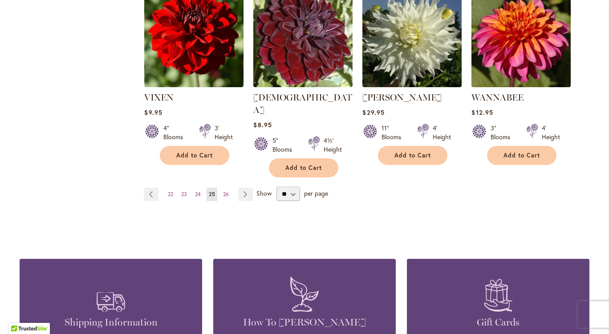
scroll to position [776, 0]
click at [228, 188] on link "Page 26" at bounding box center [226, 194] width 10 height 13
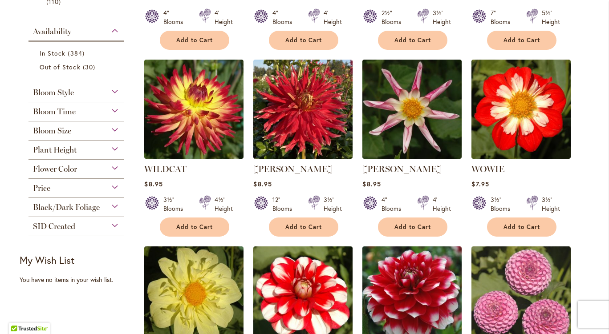
scroll to position [331, 0]
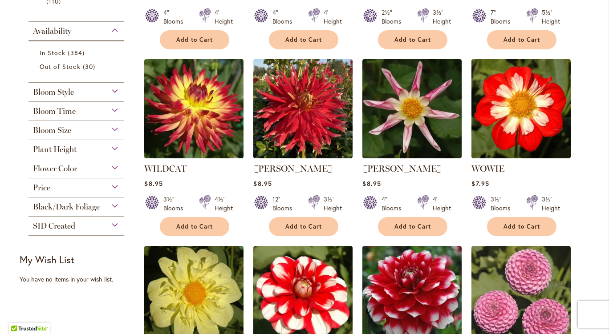
click at [112, 147] on div "Plant Height" at bounding box center [75, 147] width 95 height 14
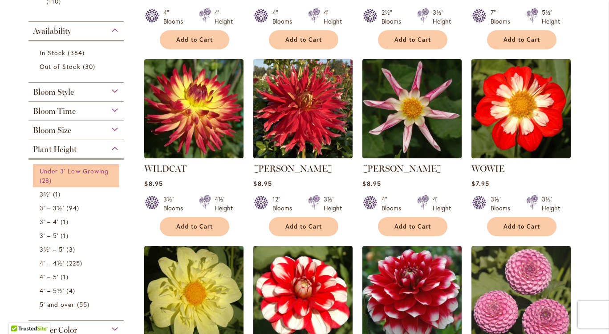
click at [76, 172] on span "Under 3' Low Growing" at bounding box center [74, 171] width 69 height 8
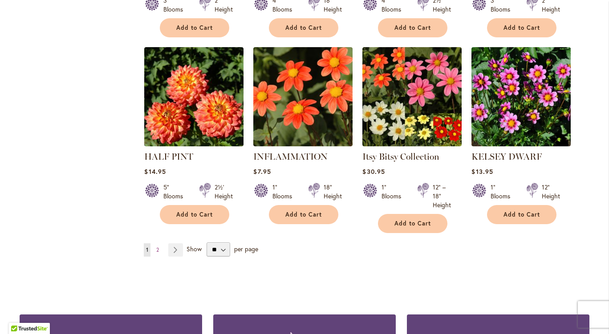
scroll to position [724, 0]
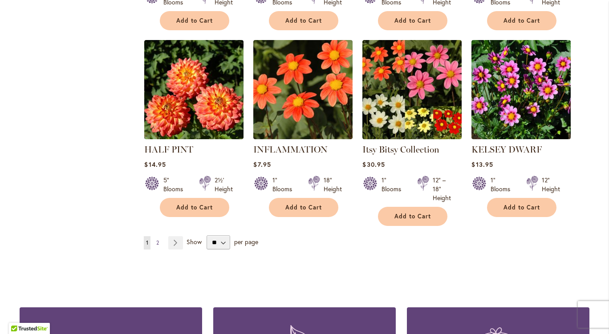
click at [156, 241] on span "2" at bounding box center [157, 243] width 3 height 7
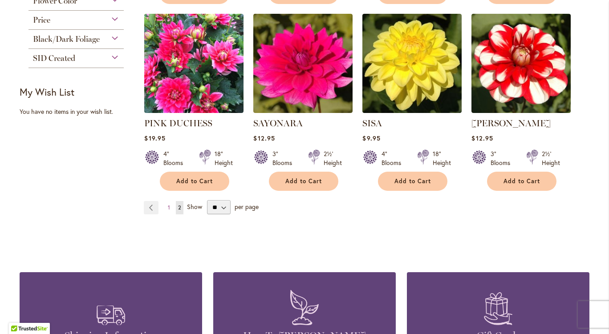
scroll to position [575, 0]
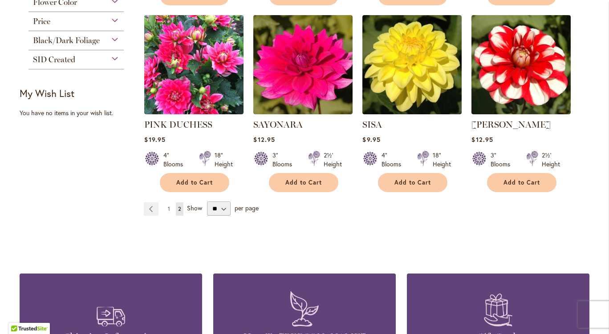
click at [168, 206] on span "1" at bounding box center [169, 209] width 2 height 7
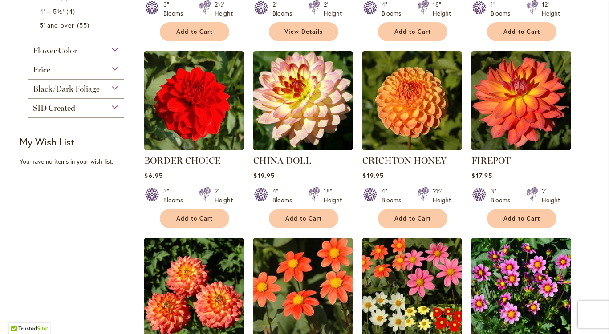
scroll to position [526, 0]
click at [309, 223] on button "Add to Cart" at bounding box center [303, 218] width 69 height 19
click at [302, 222] on form "Adding..." at bounding box center [303, 218] width 69 height 19
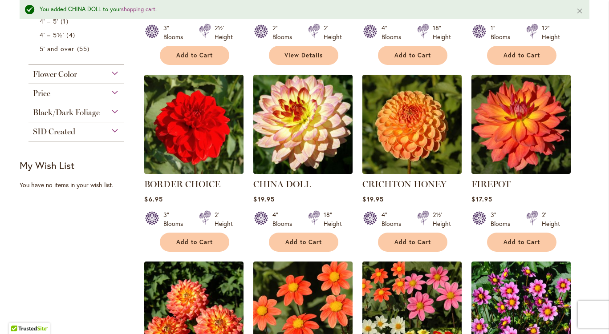
scroll to position [550, 0]
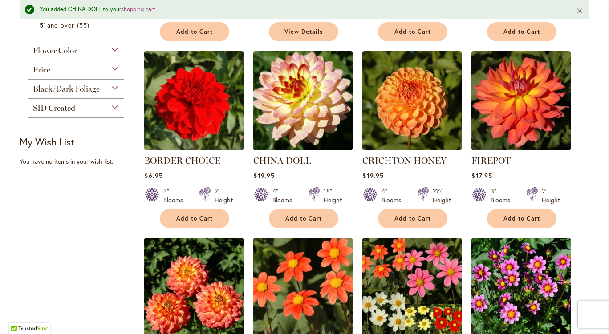
click at [576, 13] on button "Close" at bounding box center [579, 10] width 19 height 21
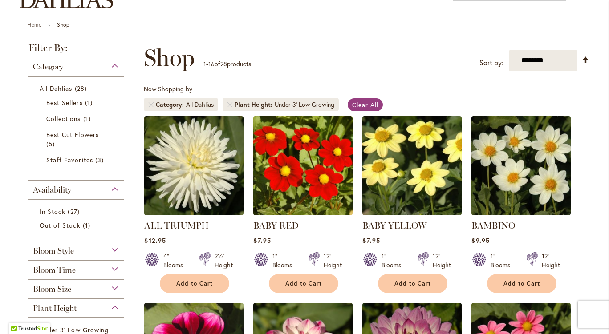
scroll to position [0, 0]
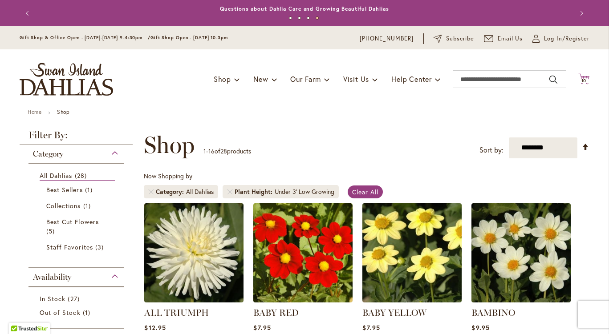
click at [581, 83] on span "10" at bounding box center [583, 81] width 5 height 6
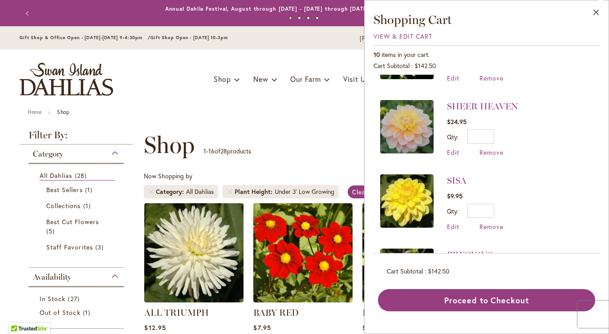
scroll to position [56, 0]
click at [496, 154] on span "Remove" at bounding box center [492, 152] width 24 height 8
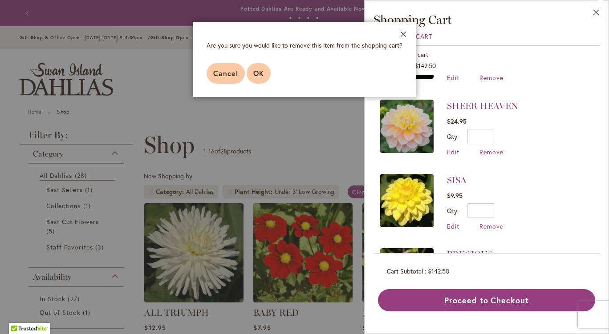
click at [262, 76] on span "OK" at bounding box center [258, 73] width 11 height 9
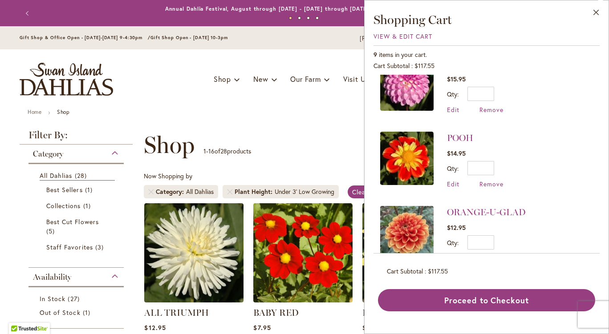
scroll to position [171, 0]
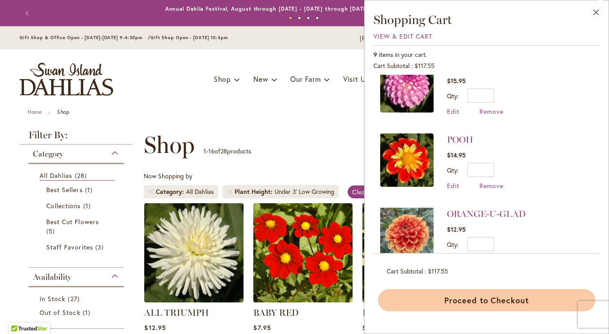
click at [500, 306] on button "Proceed to Checkout" at bounding box center [486, 300] width 217 height 22
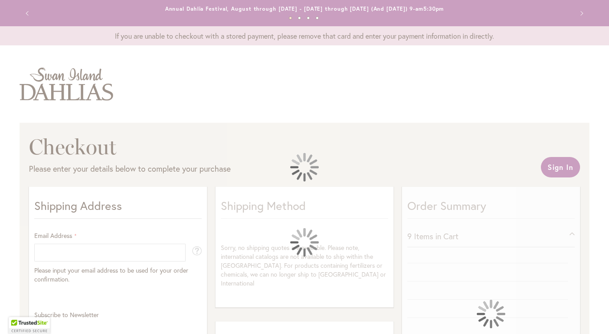
select select "**"
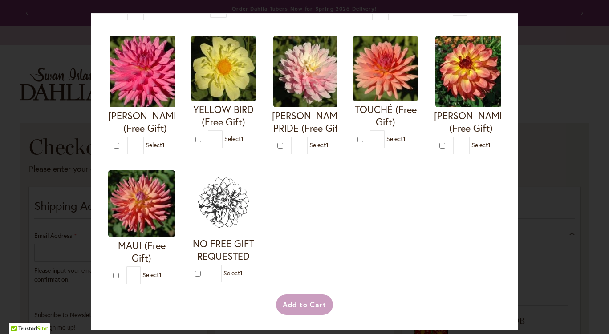
scroll to position [381, 0]
type input "*"
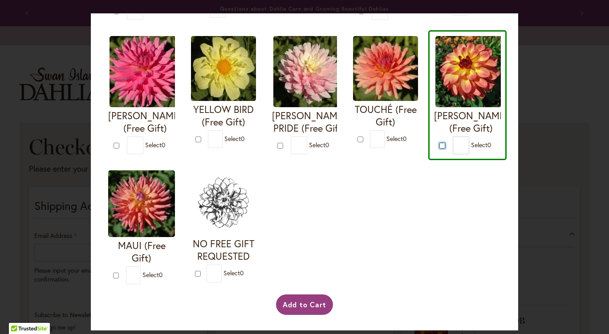
scroll to position [455, 0]
click at [303, 312] on button "Add to Cart" at bounding box center [304, 305] width 57 height 20
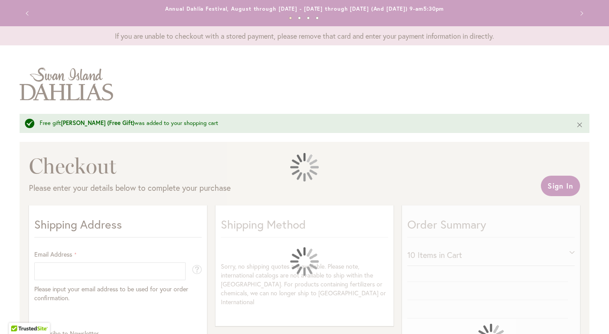
select select "**"
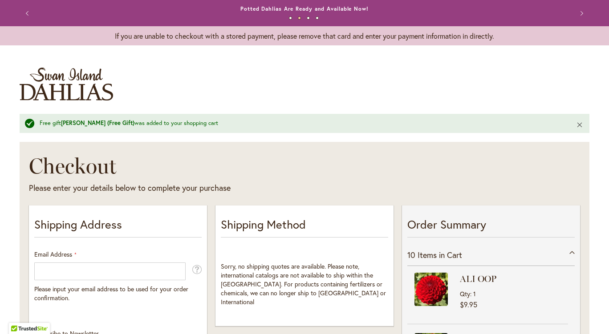
click at [578, 125] on button "Close" at bounding box center [579, 124] width 19 height 21
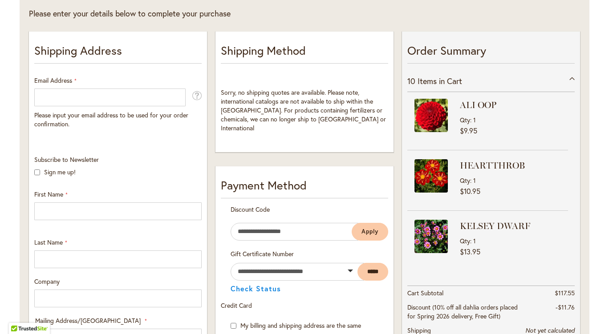
scroll to position [154, 0]
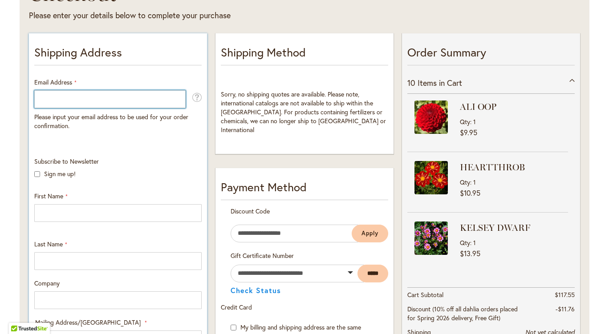
click at [81, 99] on input "Email Address" at bounding box center [109, 99] width 151 height 18
type input "**********"
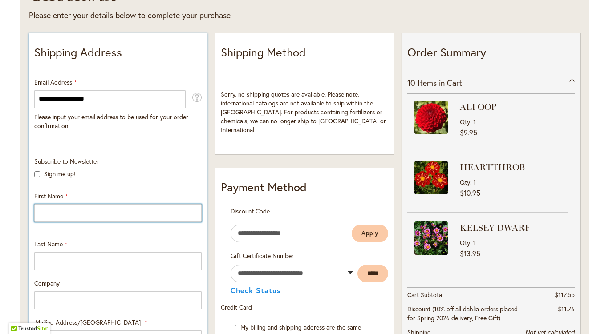
click at [82, 213] on input "First Name" at bounding box center [117, 213] width 167 height 18
type input "****"
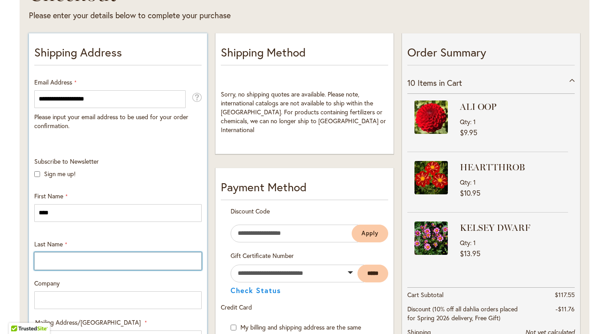
type input "******"
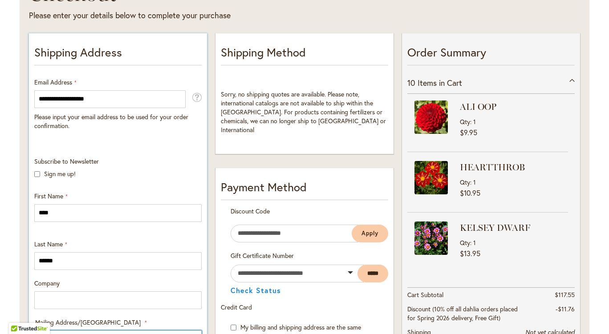
type input "**********"
select select "**"
type input "*****"
type input "**********"
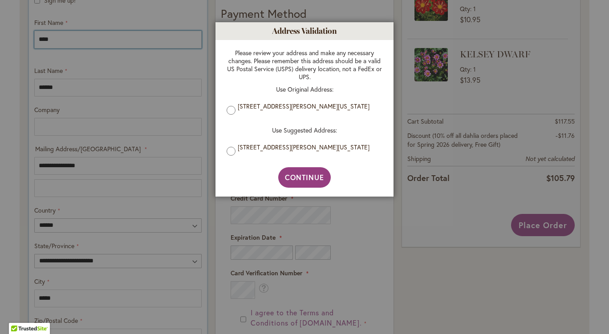
scroll to position [339, 0]
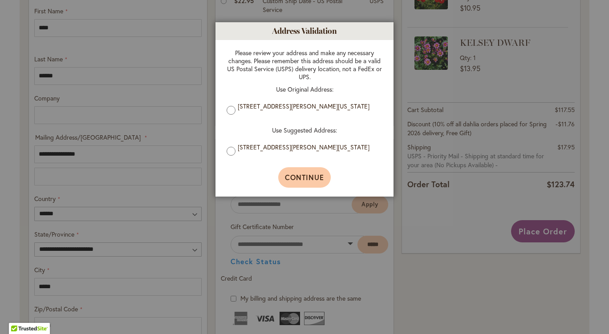
click at [313, 182] on span "Continue" at bounding box center [305, 177] width 40 height 9
type input "**********"
type input "*****"
type input "**********"
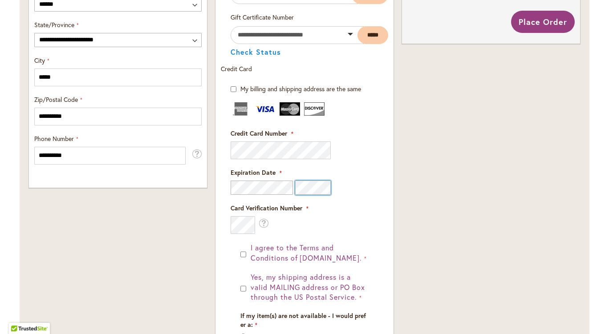
scroll to position [544, 0]
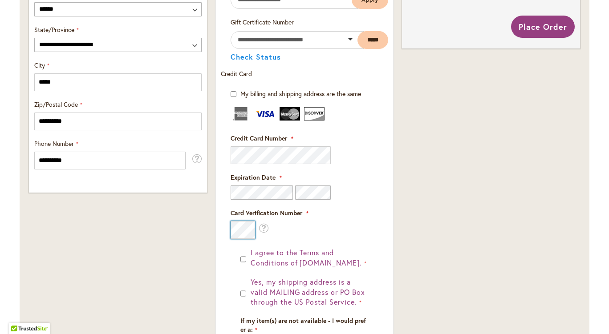
click button "Place Order" at bounding box center [0, 0] width 0 height 0
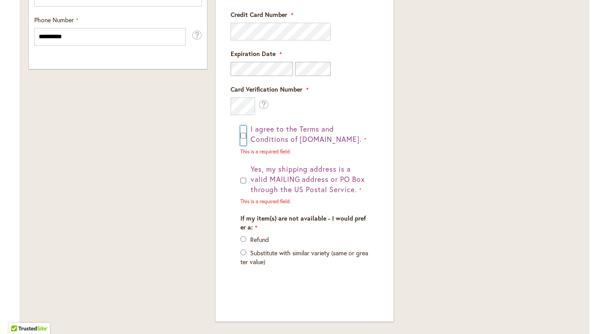
scroll to position [665, 0]
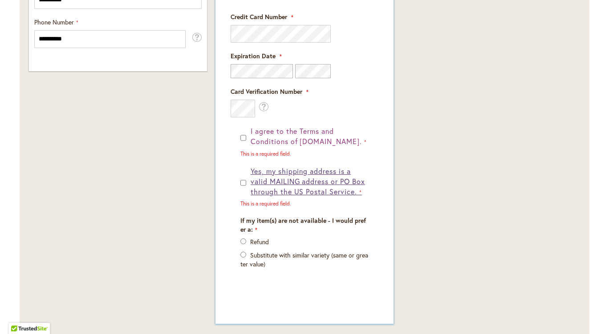
click at [252, 191] on span "Yes, my shipping address is a valid MAILING address or PO Box through the US Po…" at bounding box center [308, 182] width 114 height 30
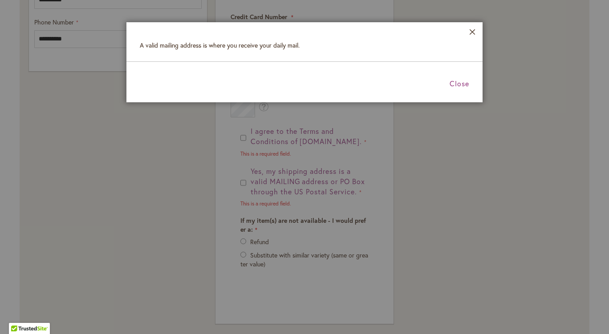
click at [239, 187] on div at bounding box center [304, 167] width 609 height 334
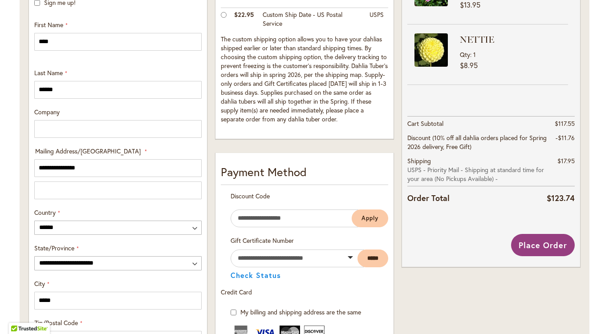
scroll to position [325, 0]
click at [541, 249] on span "Place Order" at bounding box center [543, 245] width 49 height 11
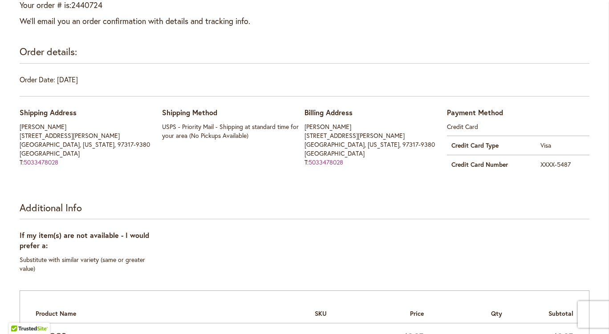
scroll to position [152, 0]
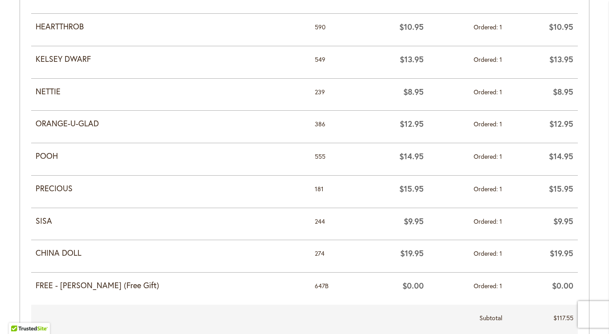
scroll to position [0, 0]
